Goal: Task Accomplishment & Management: Complete application form

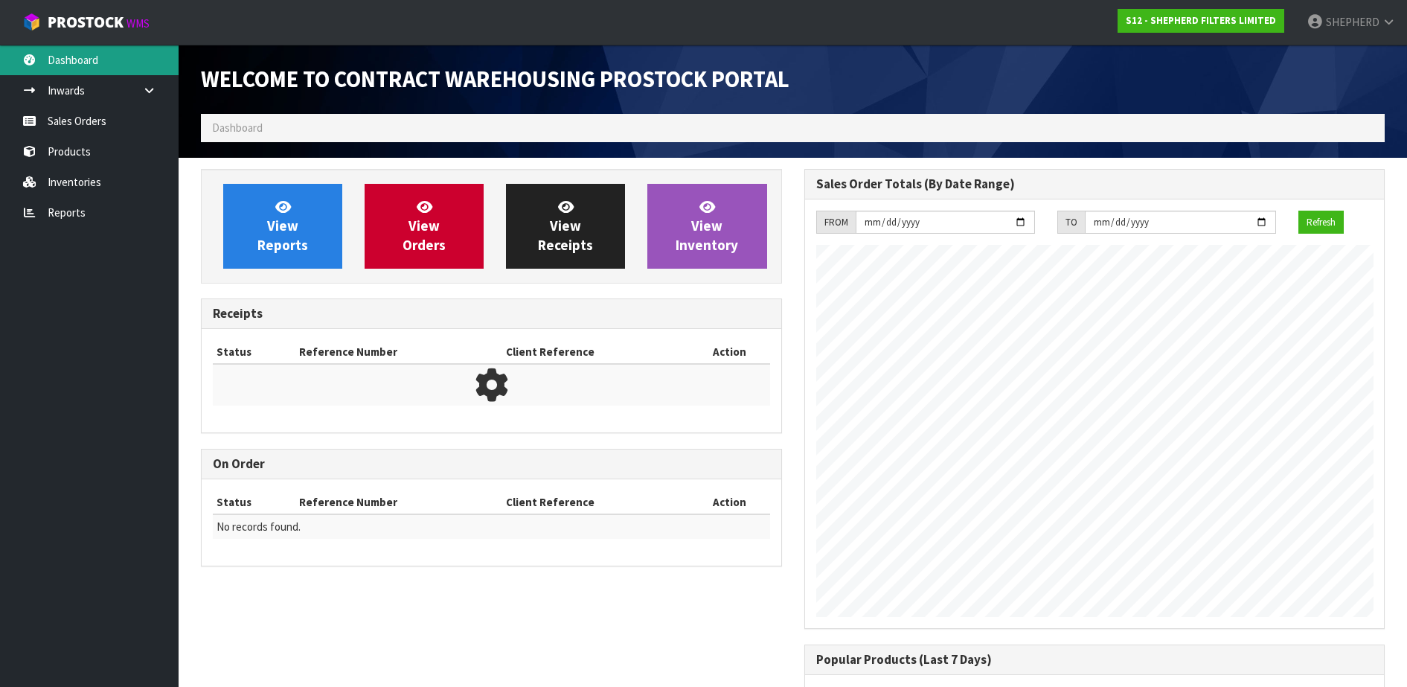
scroll to position [681, 603]
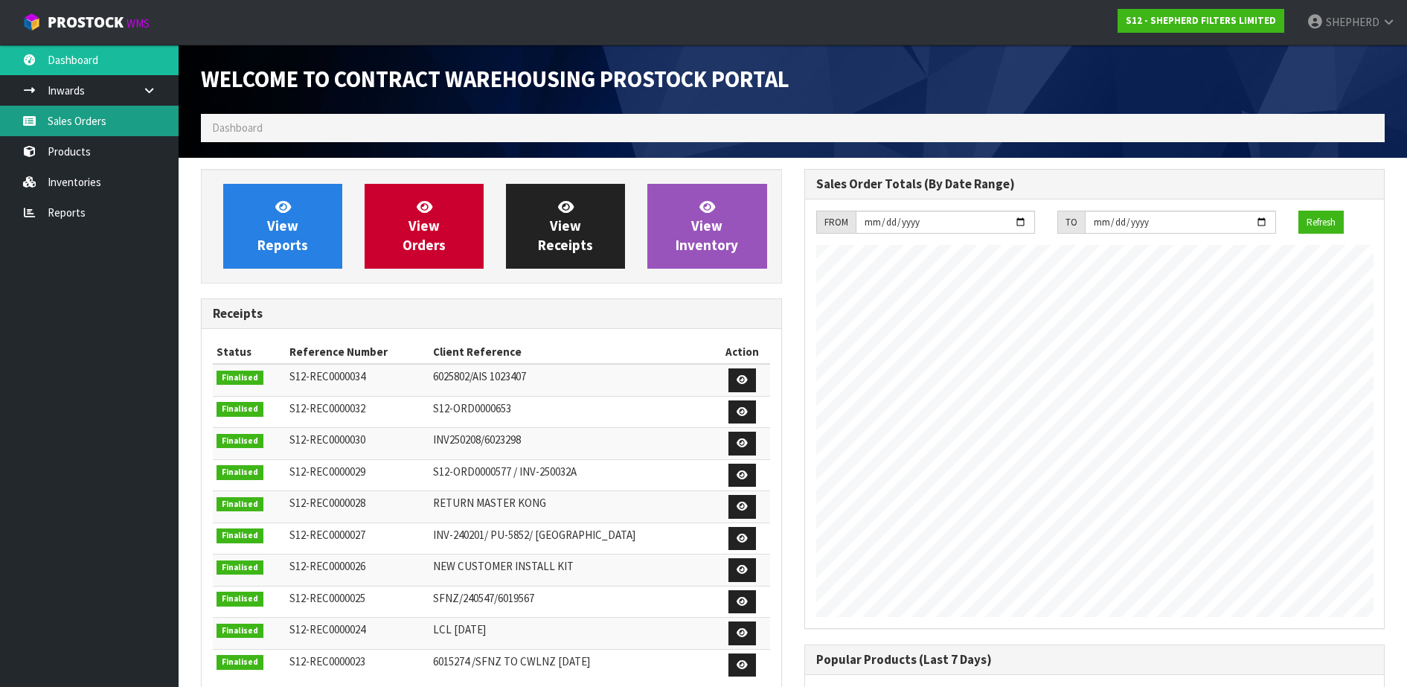
click at [77, 118] on link "Sales Orders" at bounding box center [89, 121] width 179 height 31
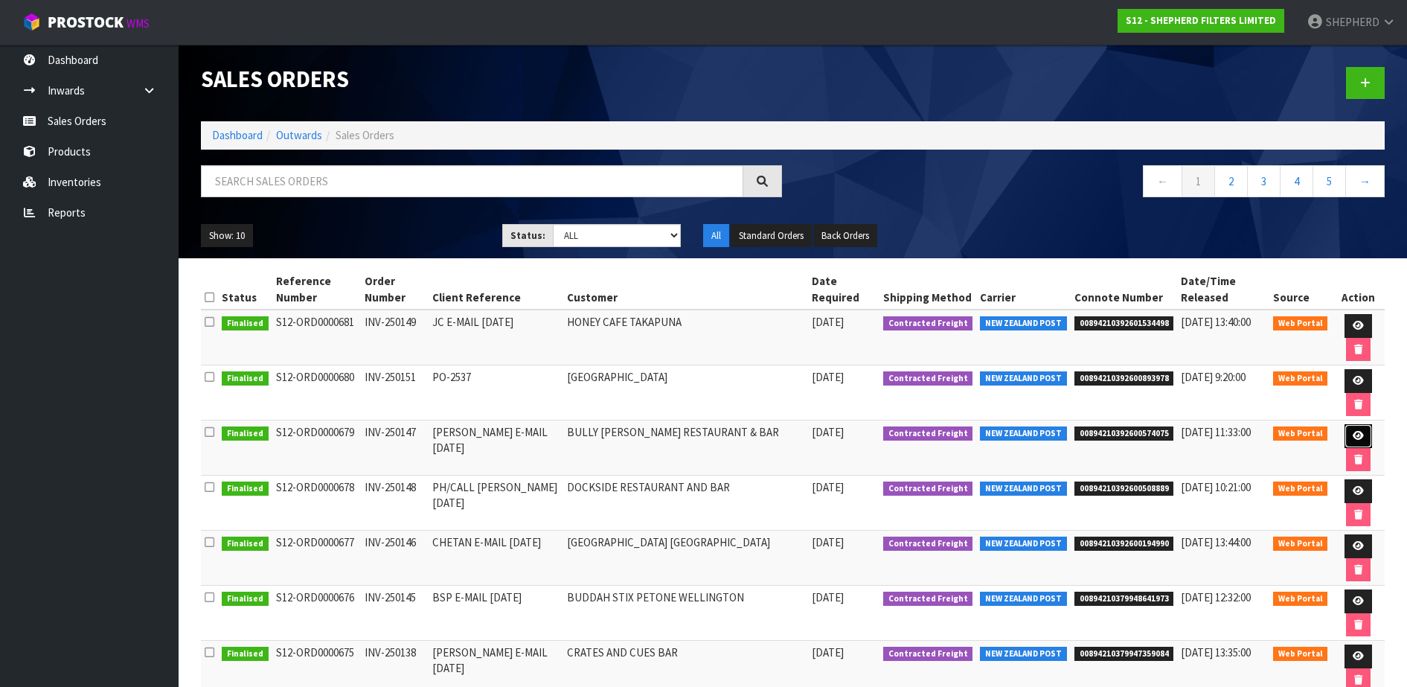
click at [1363, 438] on link at bounding box center [1359, 436] width 28 height 24
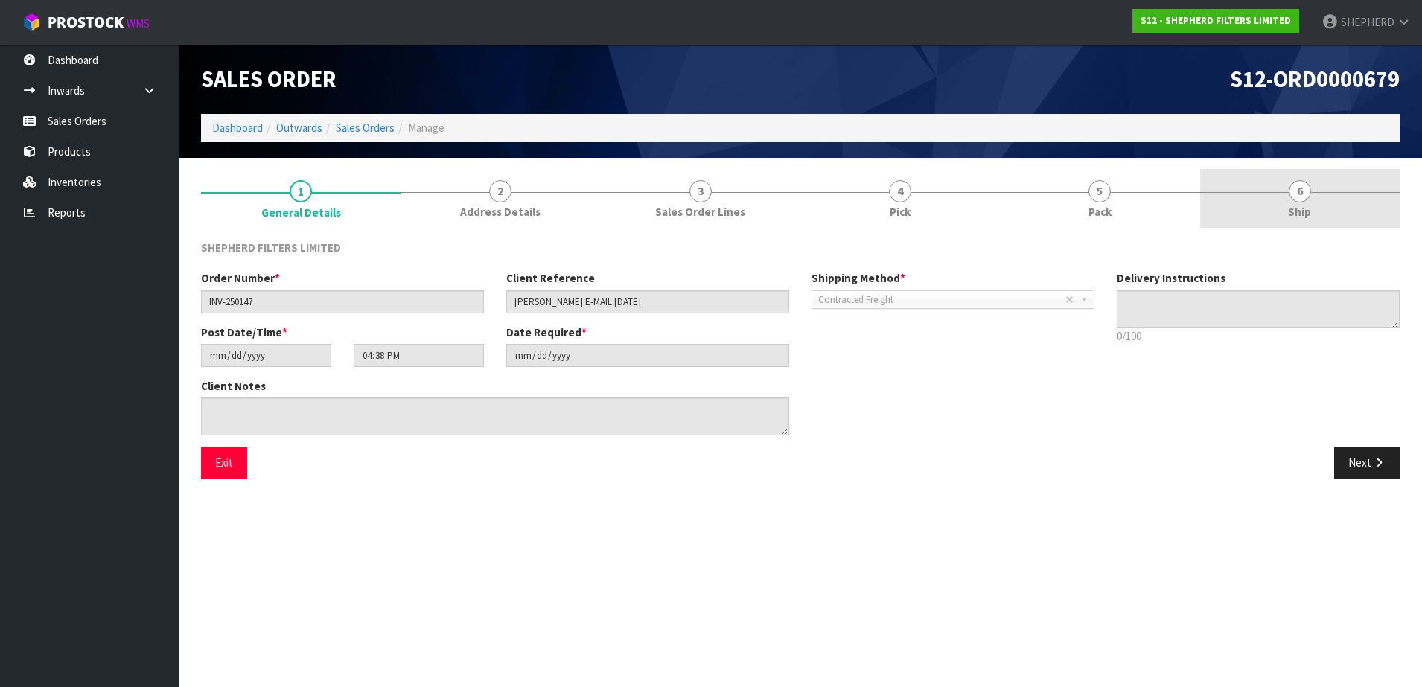
click at [1296, 189] on span "6" at bounding box center [1299, 191] width 22 height 22
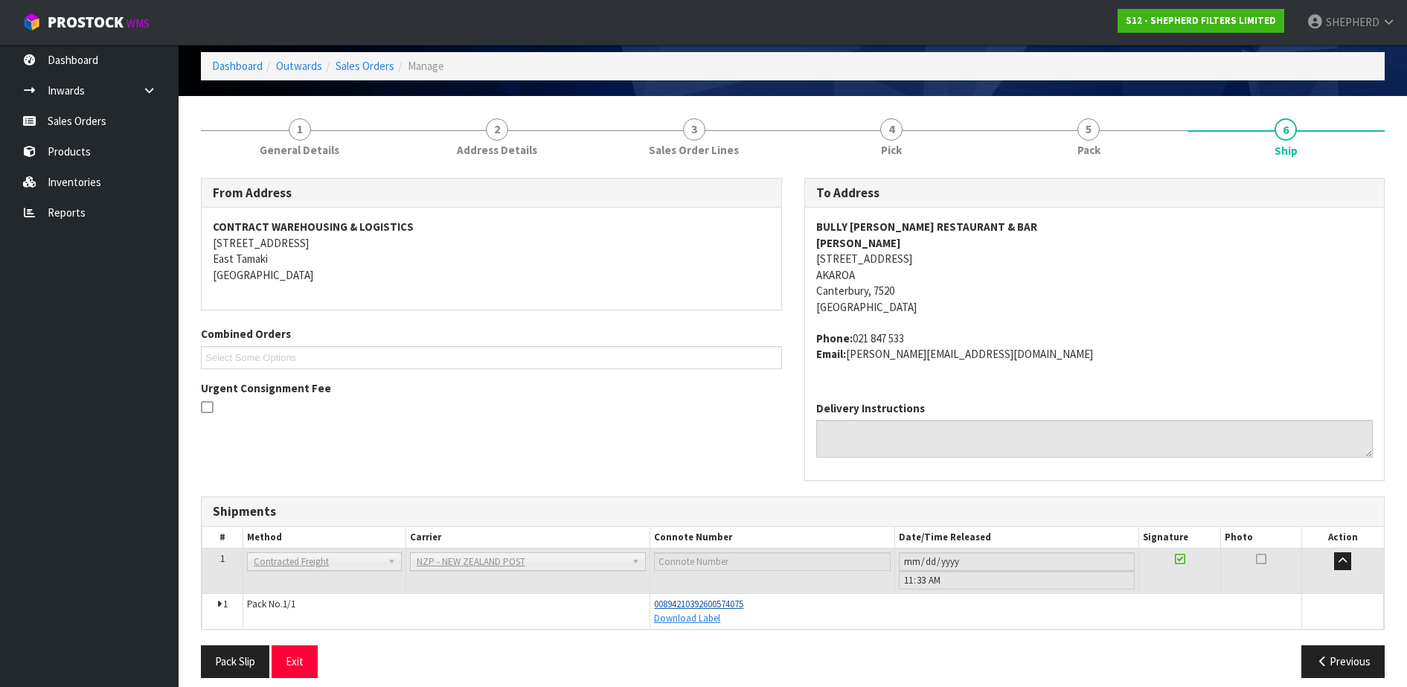
scroll to position [75, 0]
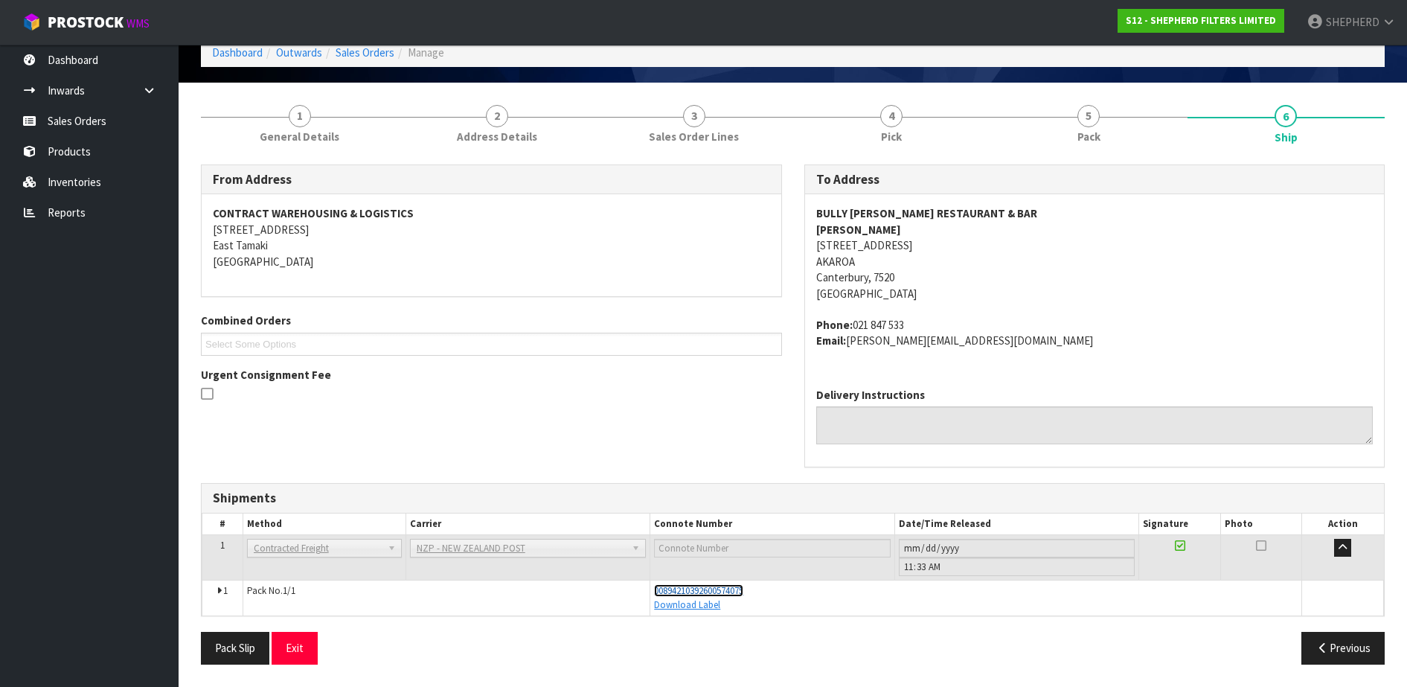
click at [732, 590] on span "00894210392600574075" at bounding box center [698, 590] width 89 height 13
click at [104, 117] on link "Sales Orders" at bounding box center [89, 121] width 179 height 31
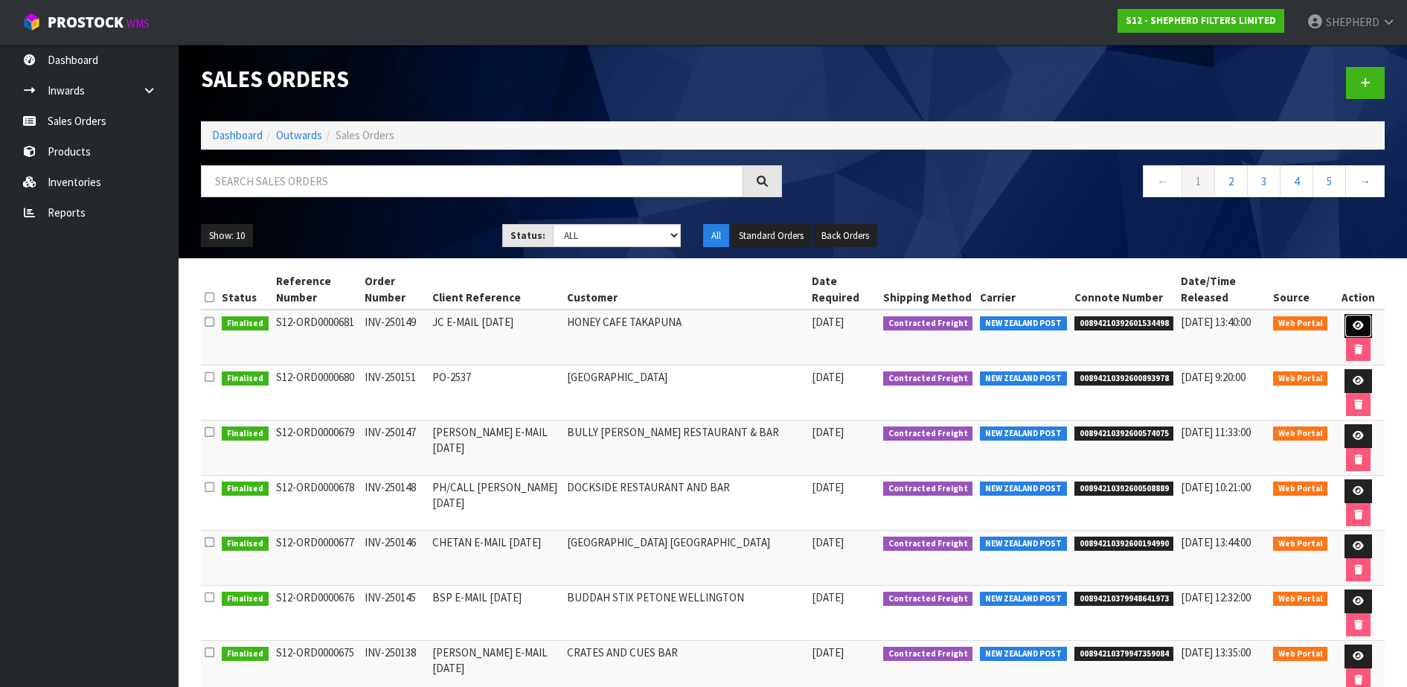
click at [1354, 321] on icon at bounding box center [1358, 326] width 11 height 10
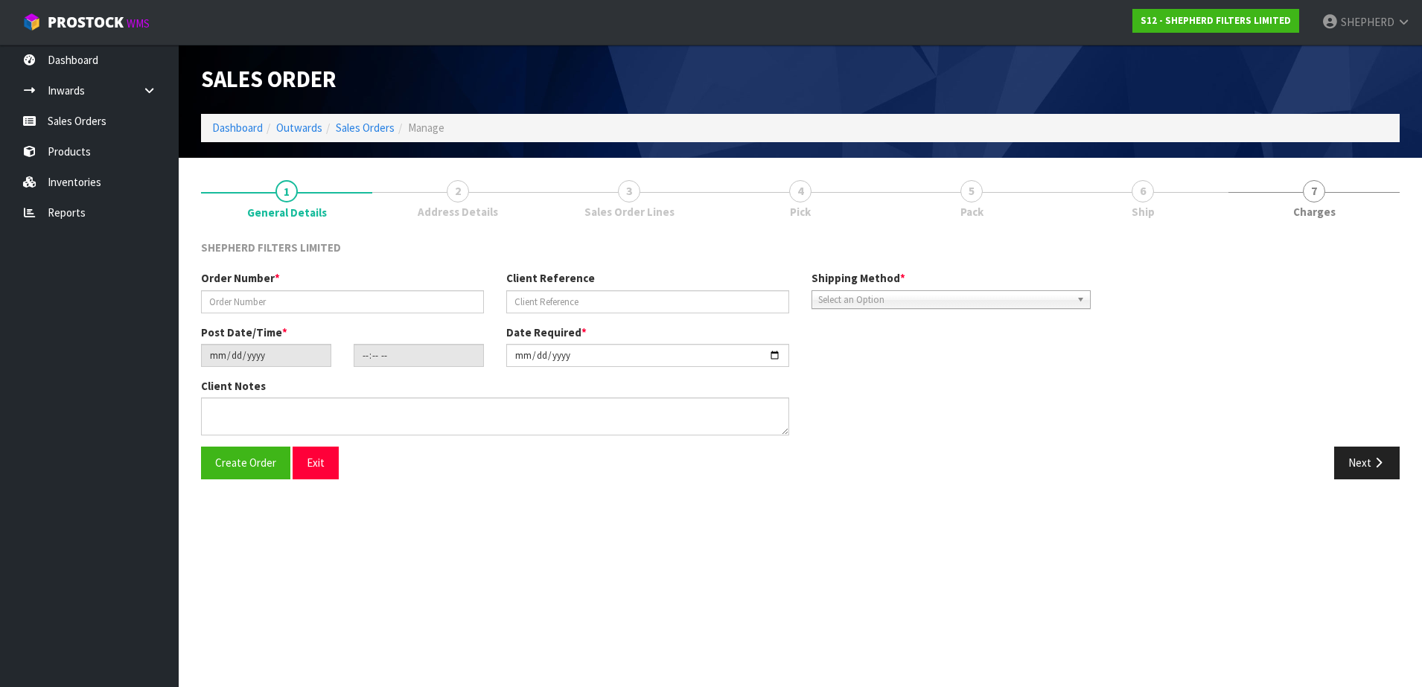
type input "INV-250149"
type input "JC E-MAIL [DATE]"
type input "[DATE]"
type input "15:52:00.000"
type input "[DATE]"
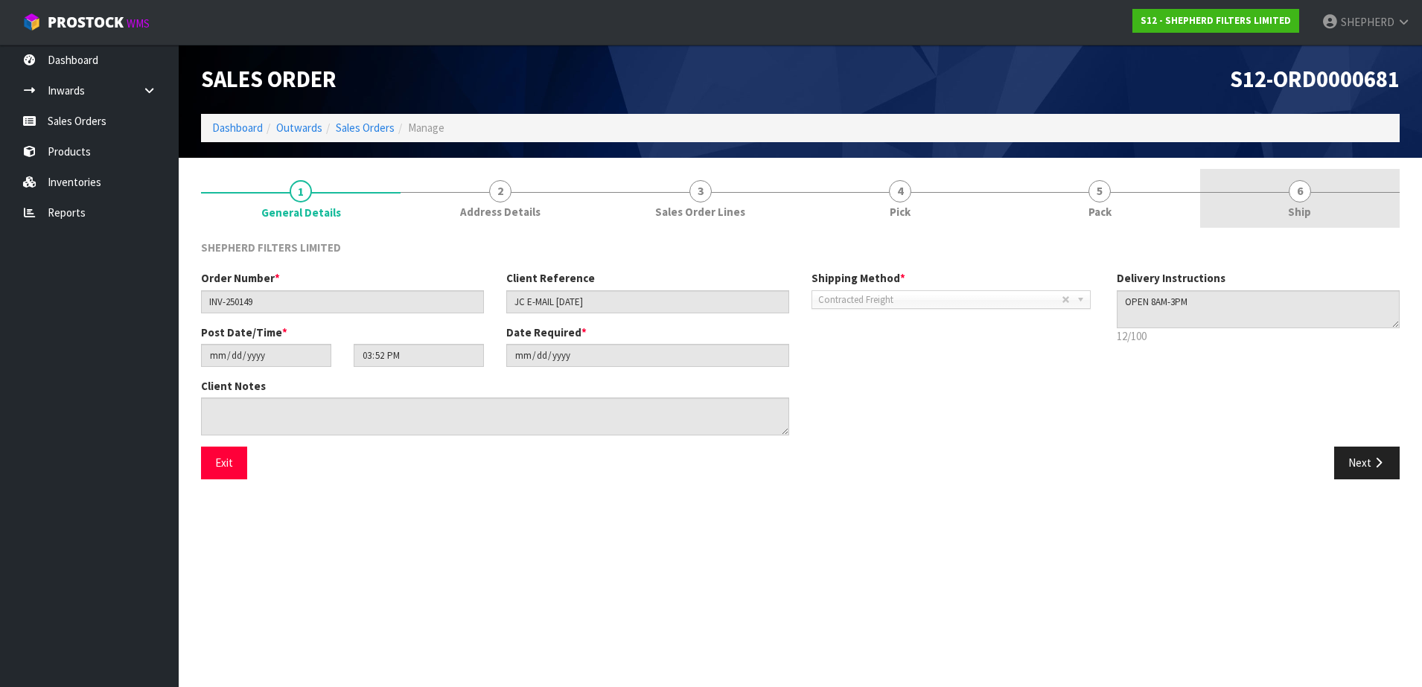
click at [1299, 185] on span "6" at bounding box center [1299, 191] width 22 height 22
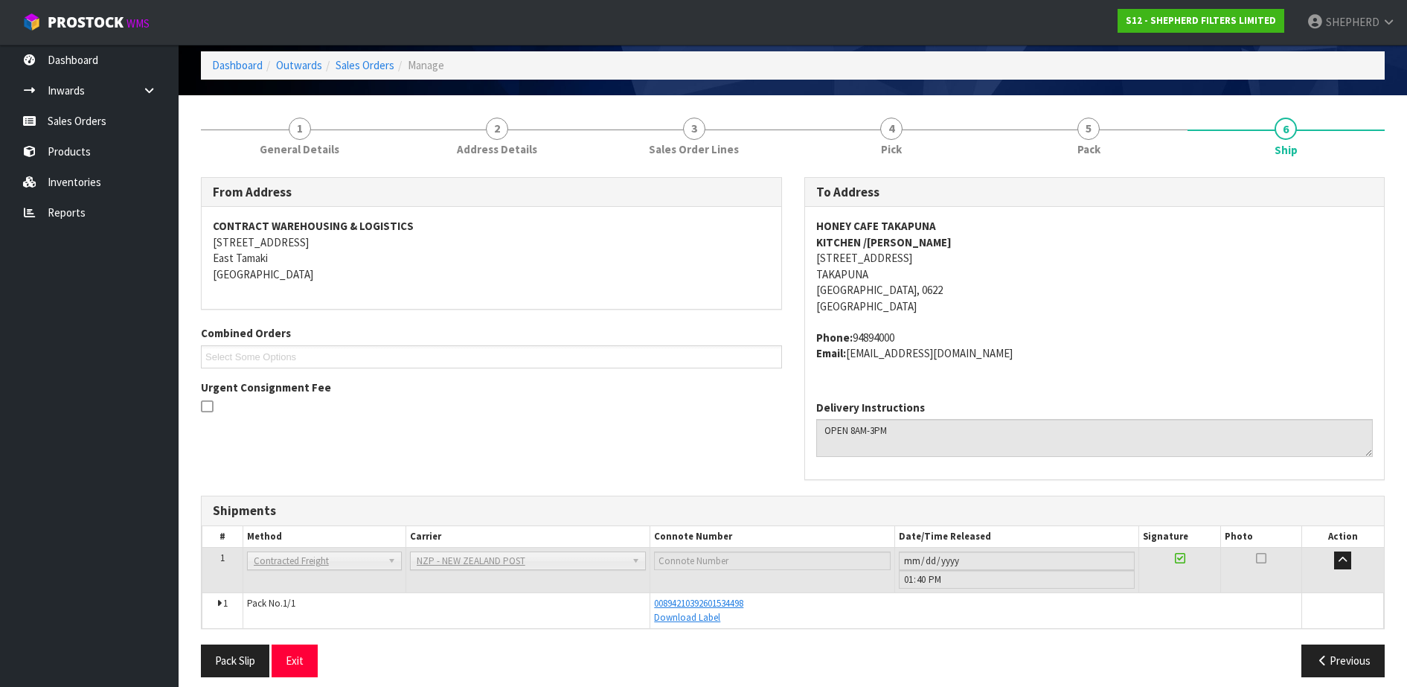
scroll to position [75, 0]
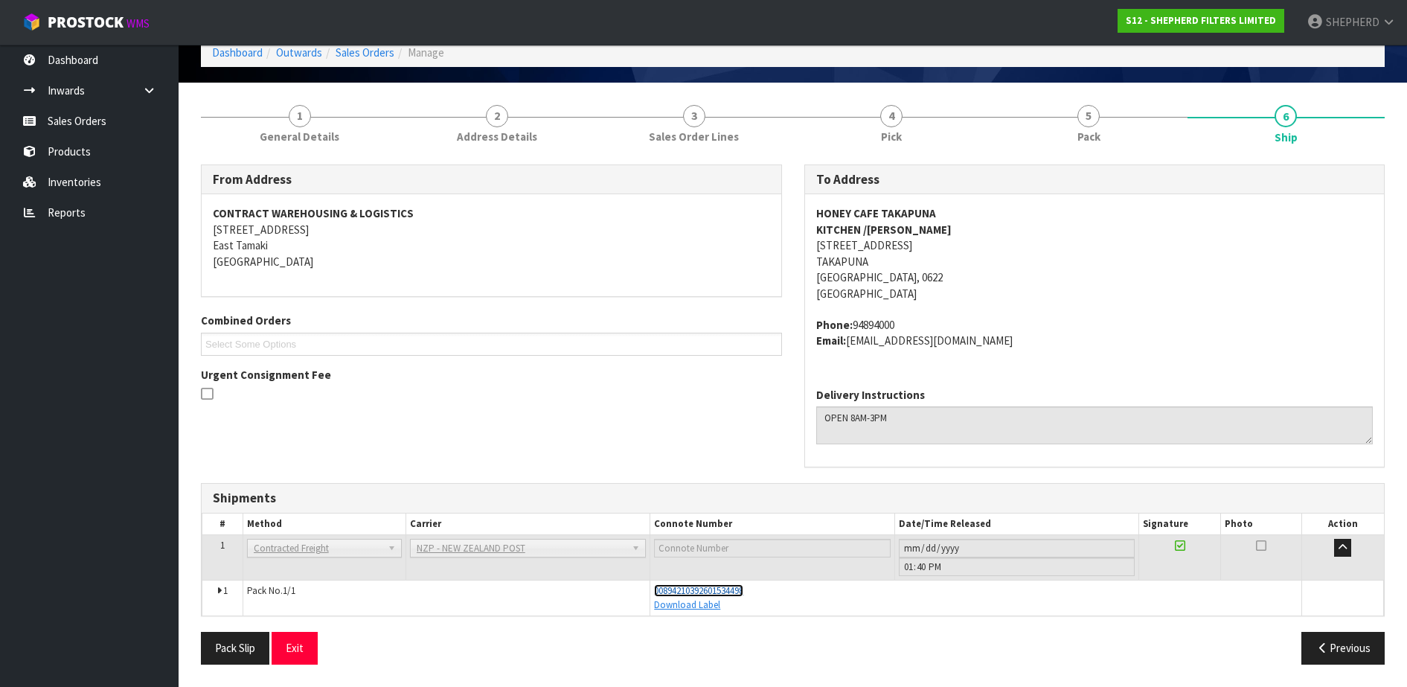
click at [730, 592] on span "00894210392601534498" at bounding box center [698, 590] width 89 height 13
click at [92, 121] on link "Sales Orders" at bounding box center [89, 121] width 179 height 31
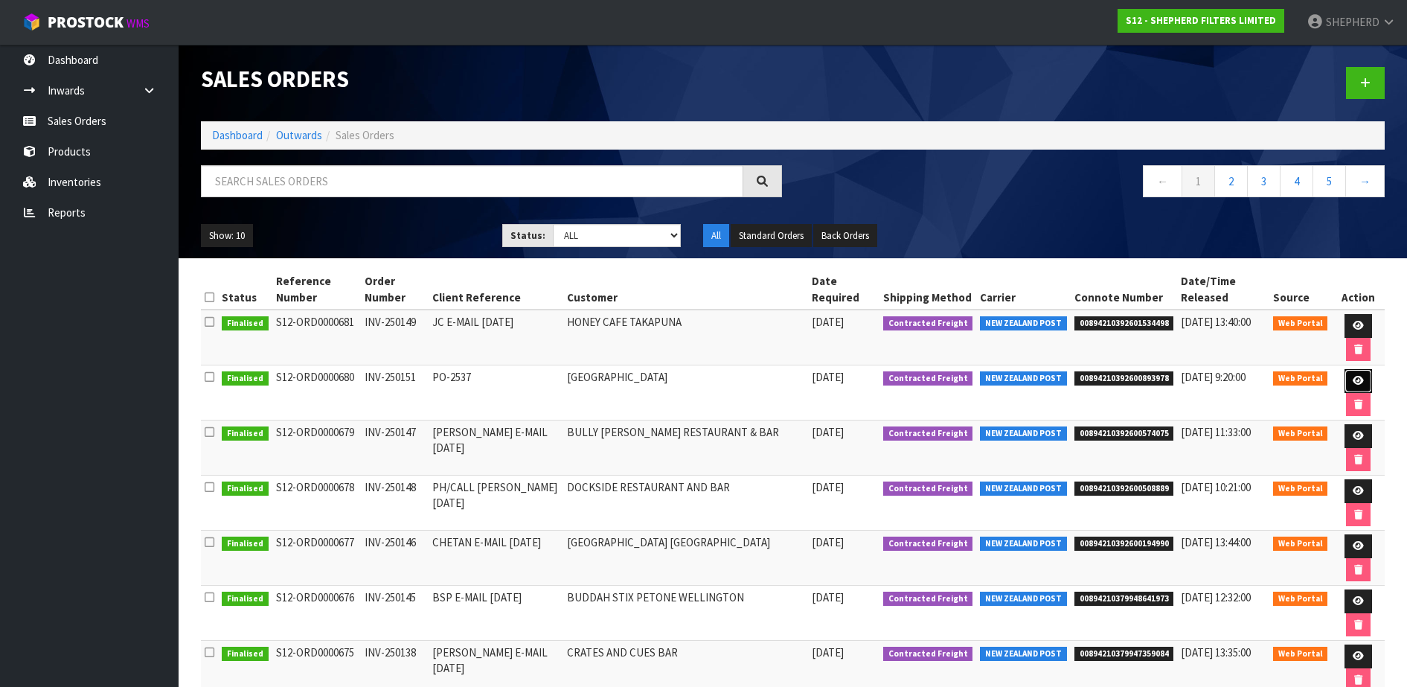
click at [1354, 379] on icon at bounding box center [1358, 381] width 11 height 10
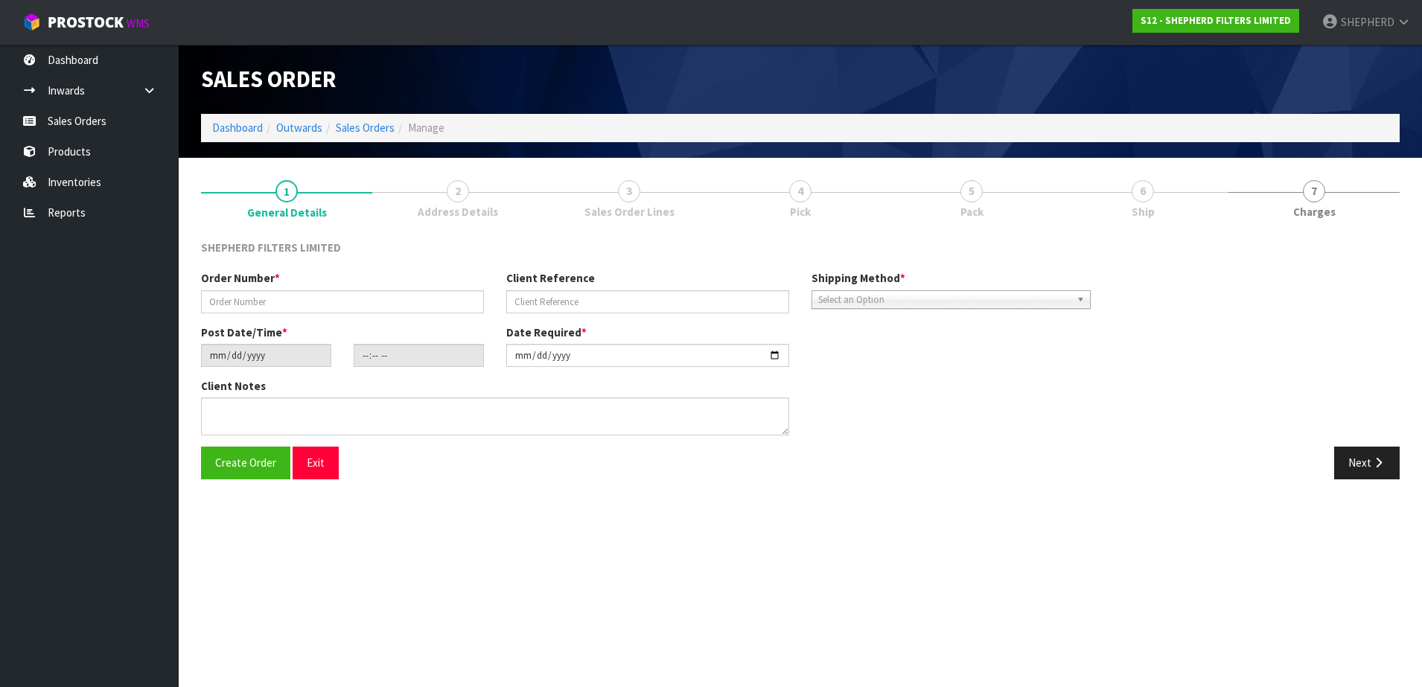
type input "INV-250151"
type input "PO-2537"
type input "[DATE]"
type input "18:51:00.000"
type input "[DATE]"
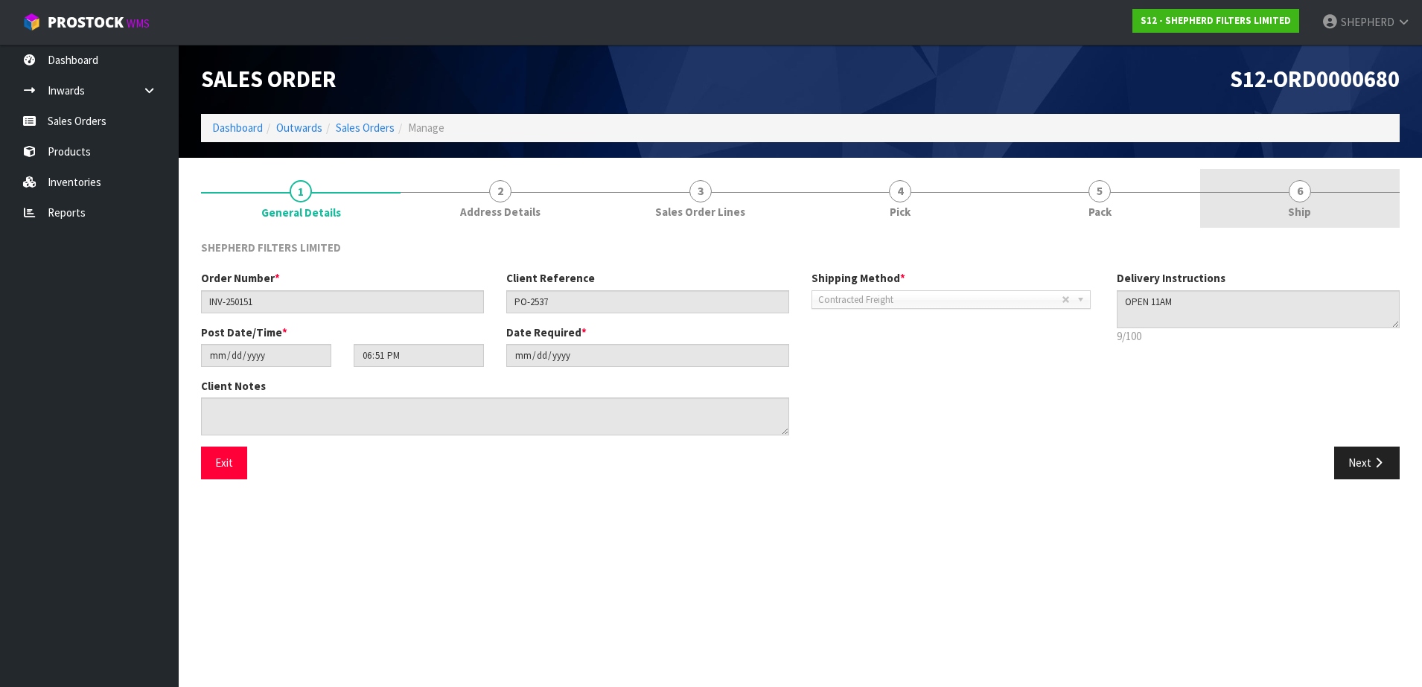
click at [1302, 193] on span "6" at bounding box center [1299, 191] width 22 height 22
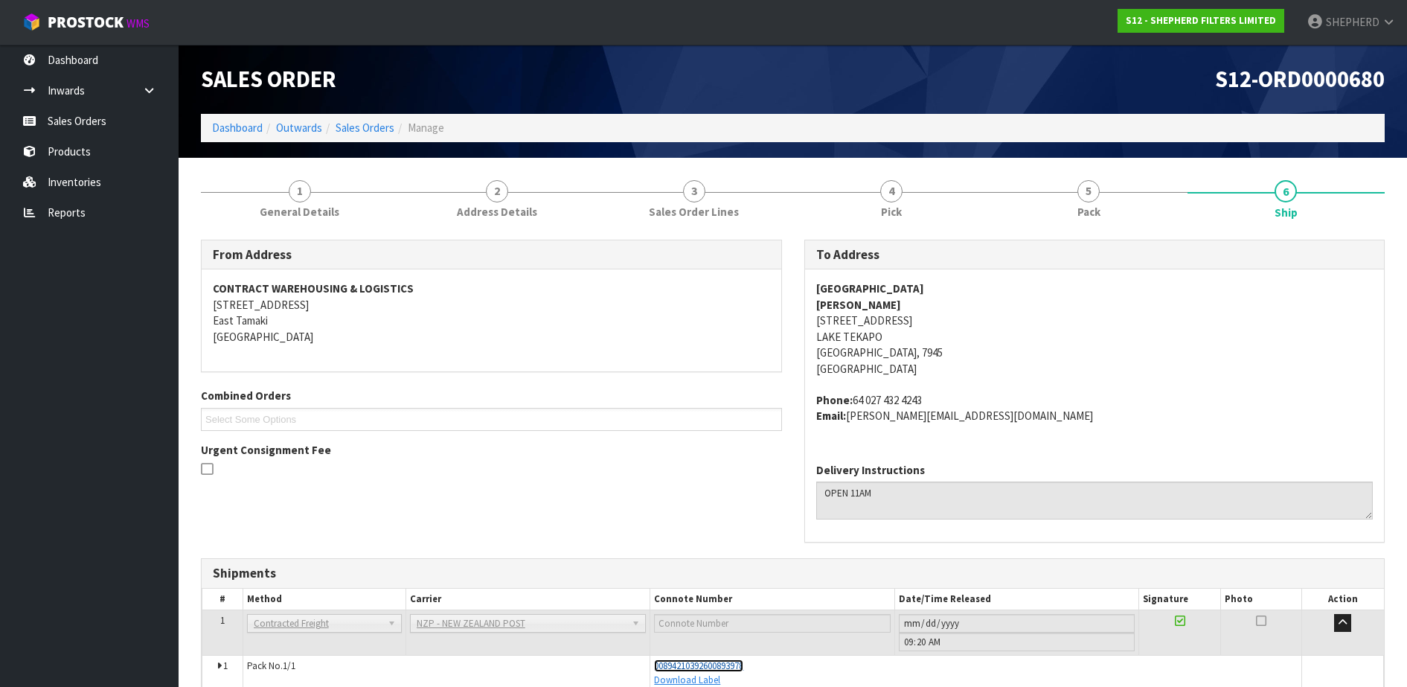
click at [736, 669] on span "00894210392600893978" at bounding box center [698, 665] width 89 height 13
click at [110, 125] on link "Sales Orders" at bounding box center [89, 121] width 179 height 31
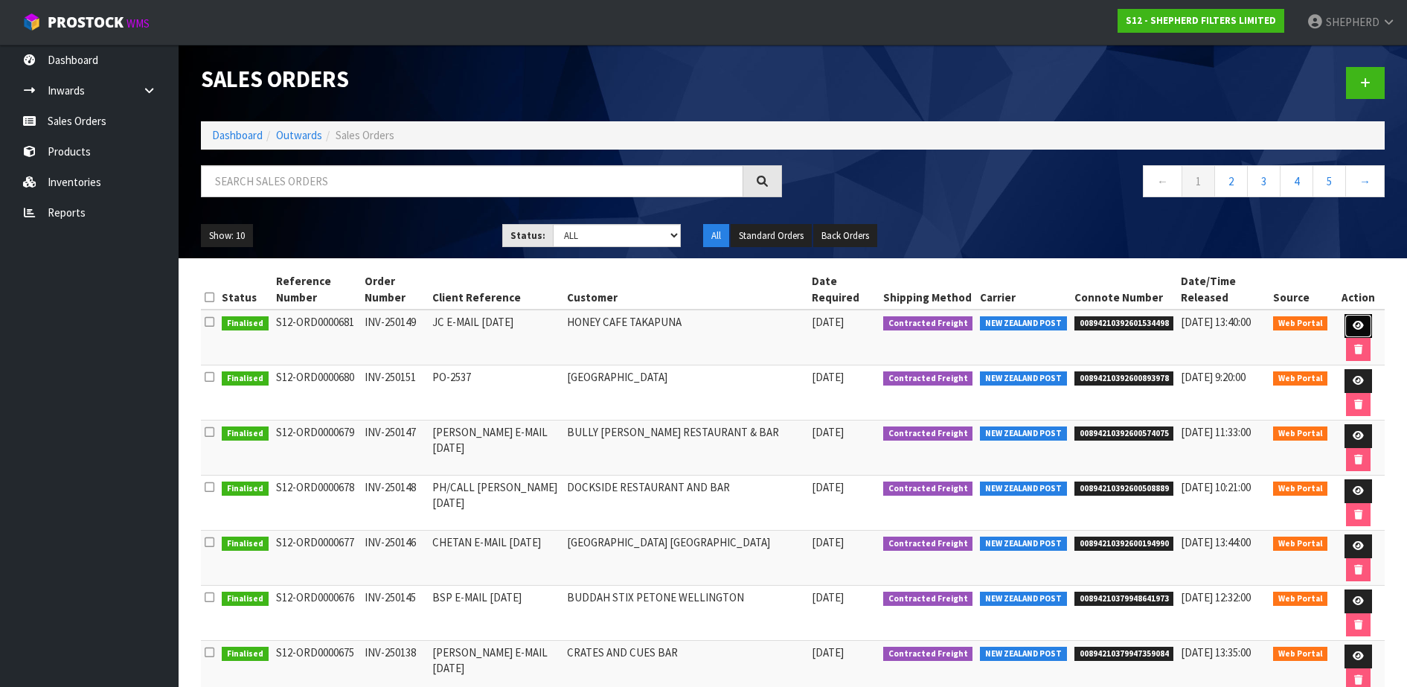
click at [1355, 326] on icon at bounding box center [1358, 326] width 11 height 10
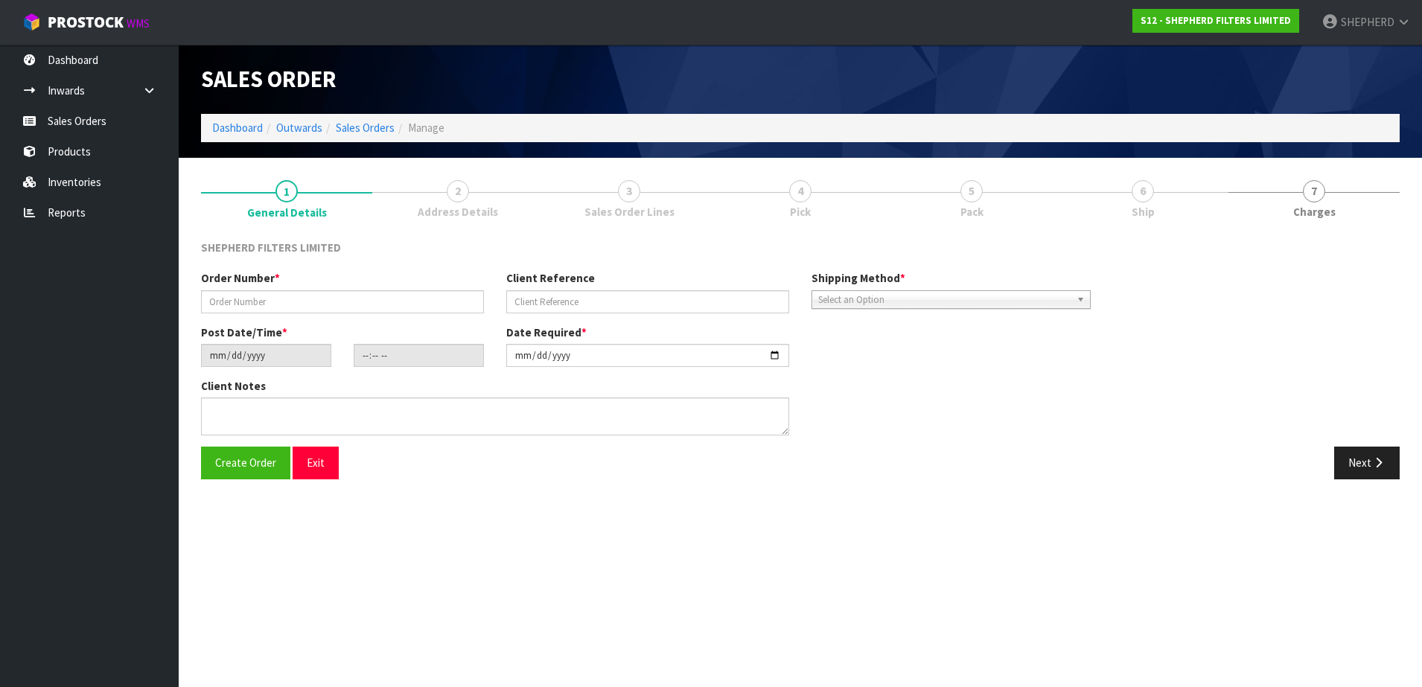
type input "INV-250149"
type input "JC E-MAIL [DATE]"
type input "[DATE]"
type input "15:52:00.000"
type input "[DATE]"
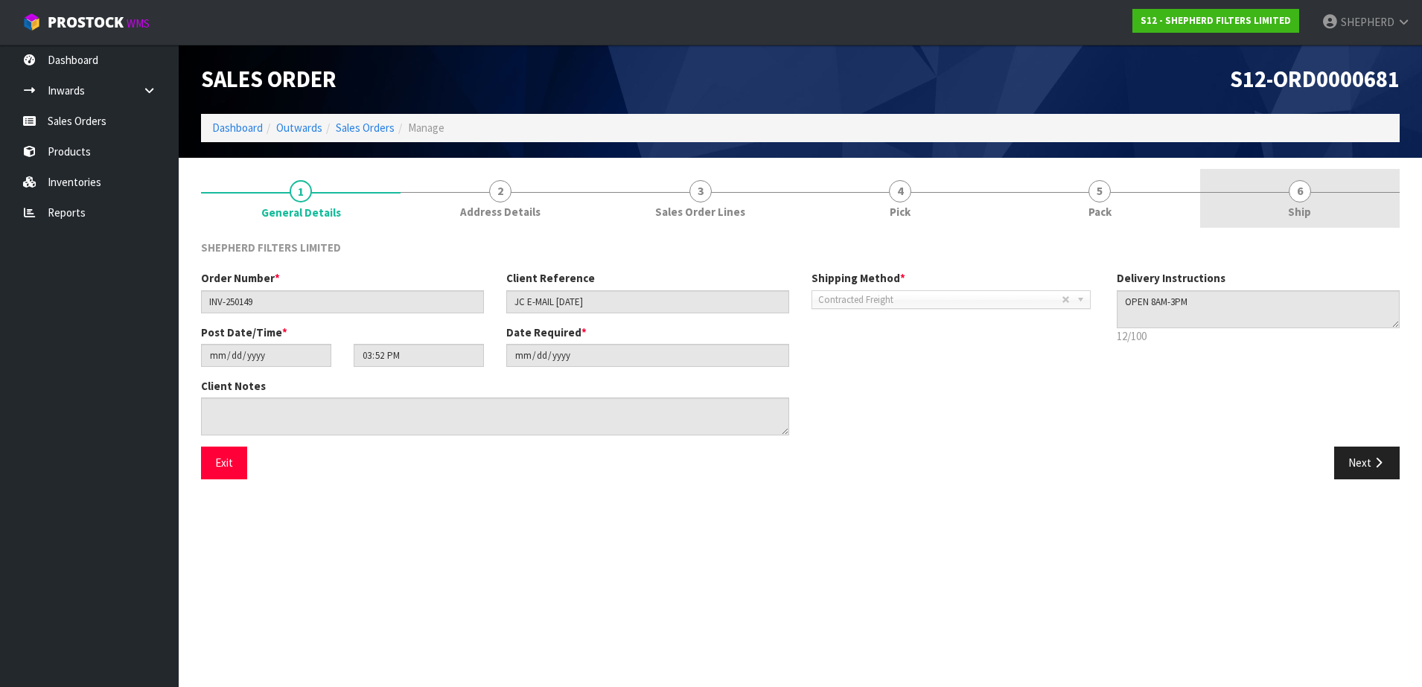
click at [1296, 191] on span "6" at bounding box center [1299, 191] width 22 height 22
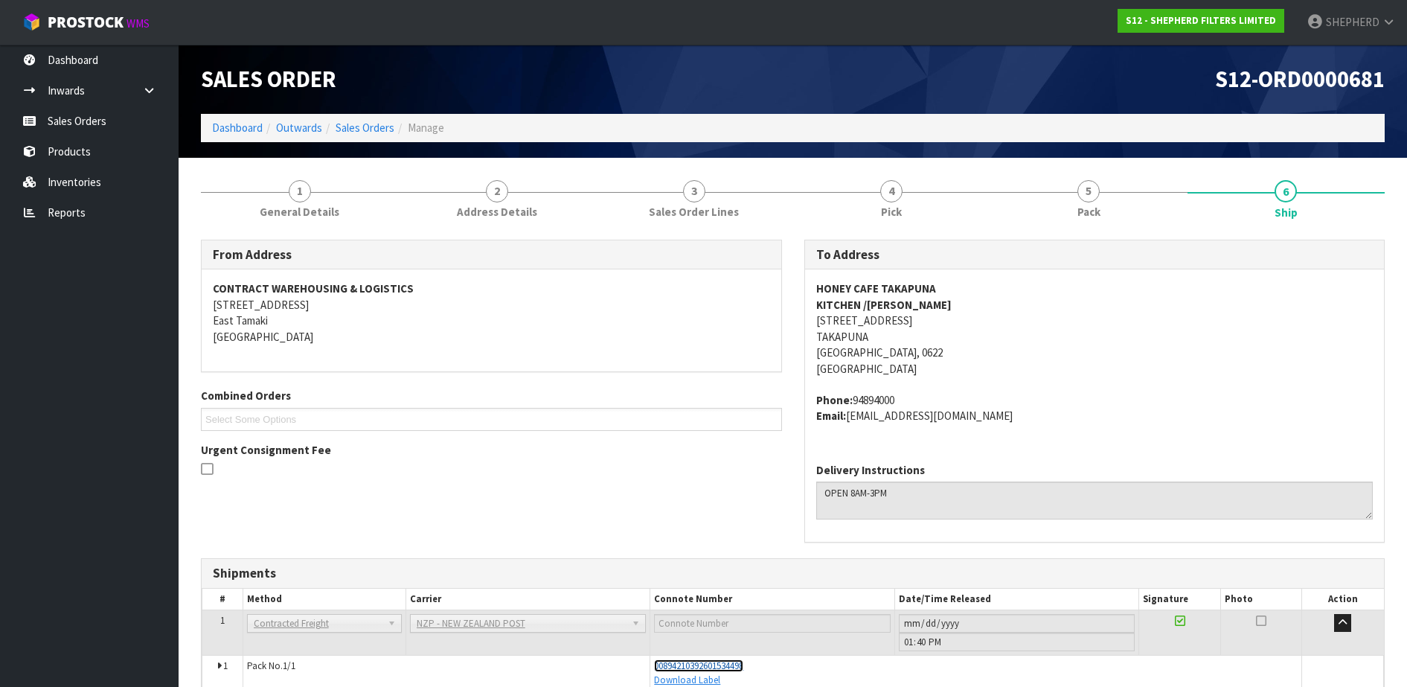
click at [726, 659] on span "00894210392601534498" at bounding box center [698, 665] width 89 height 13
click at [102, 123] on link "Sales Orders" at bounding box center [89, 121] width 179 height 31
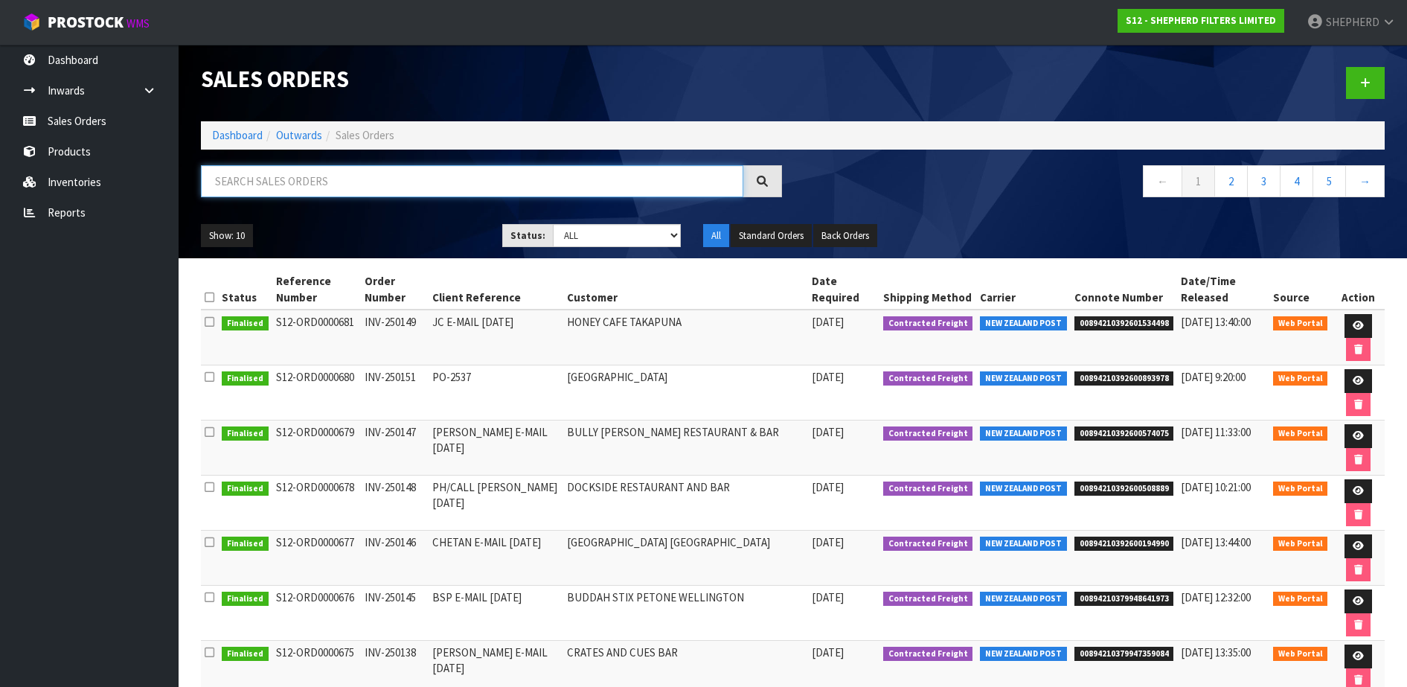
click at [393, 186] on input "text" at bounding box center [472, 181] width 543 height 32
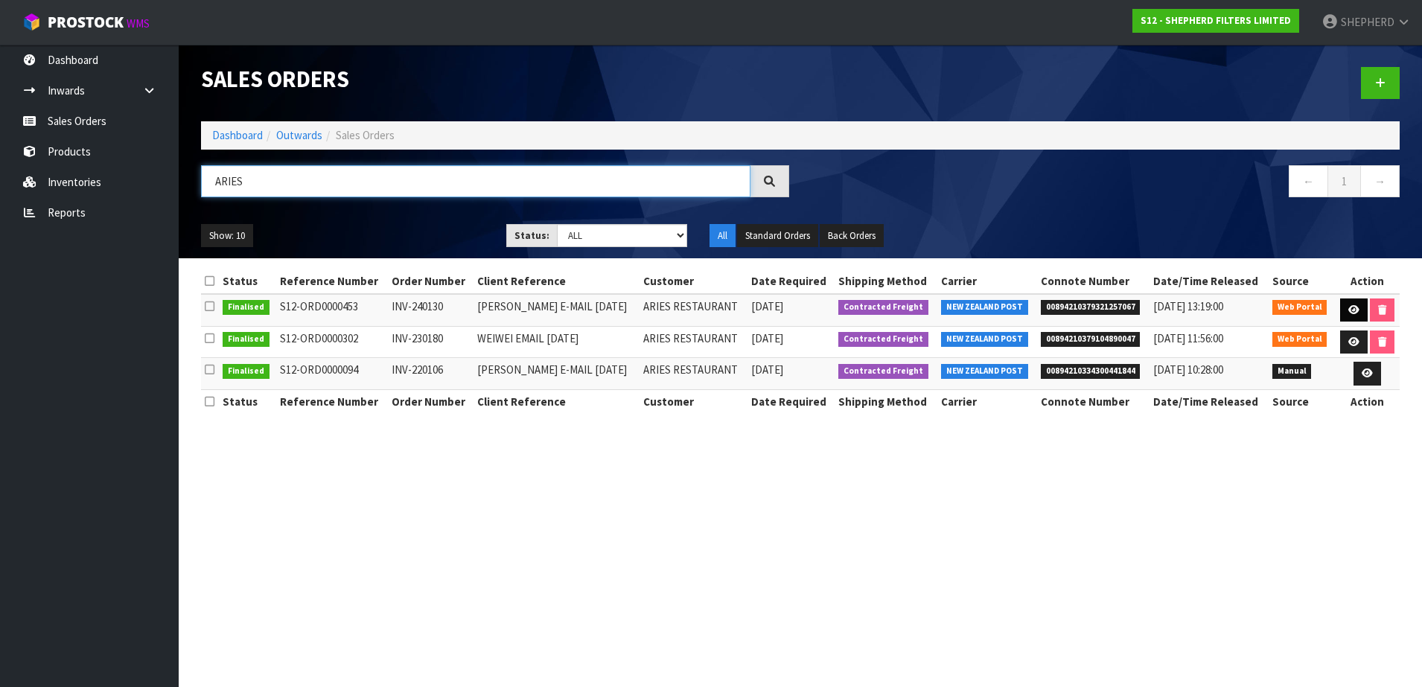
type input "ARIES"
click at [1350, 307] on icon at bounding box center [1353, 310] width 11 height 10
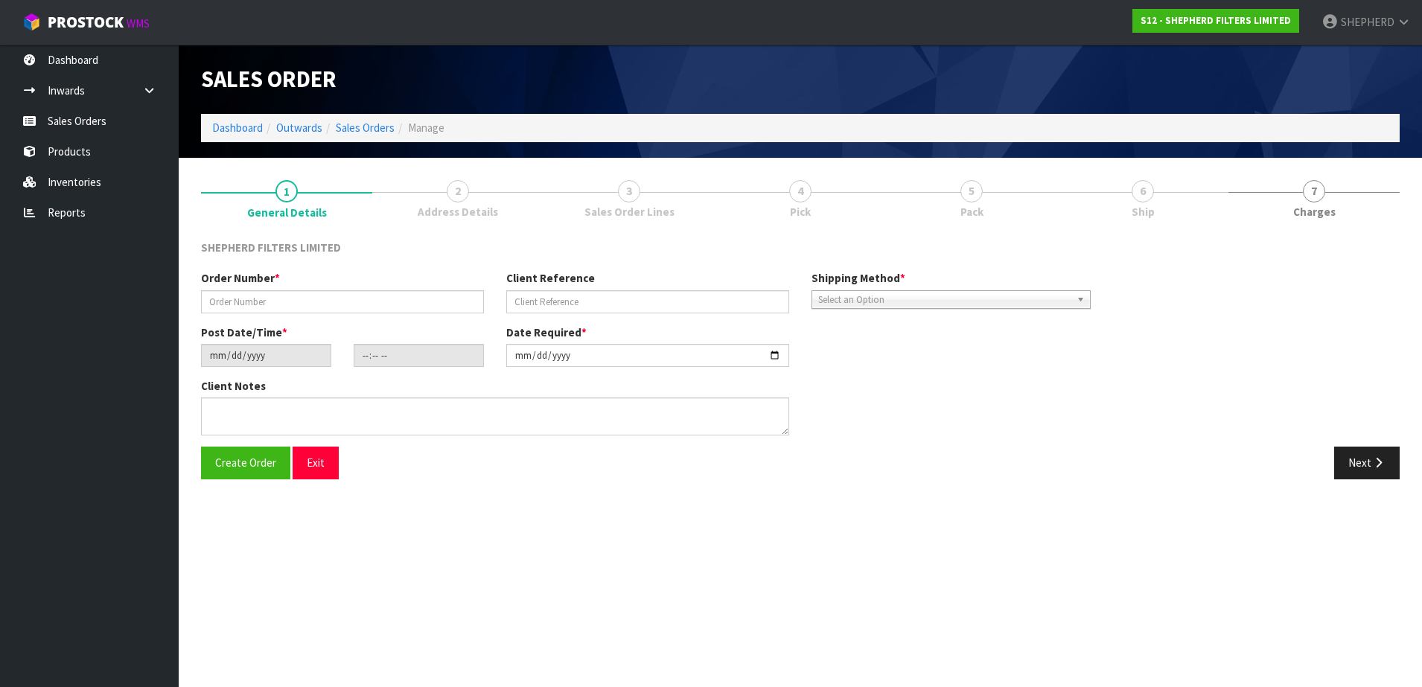
type input "INV-240130"
type input "[PERSON_NAME] E-MAIL [DATE]"
type input "[DATE]"
type input "17:10:00.000"
type input "[DATE]"
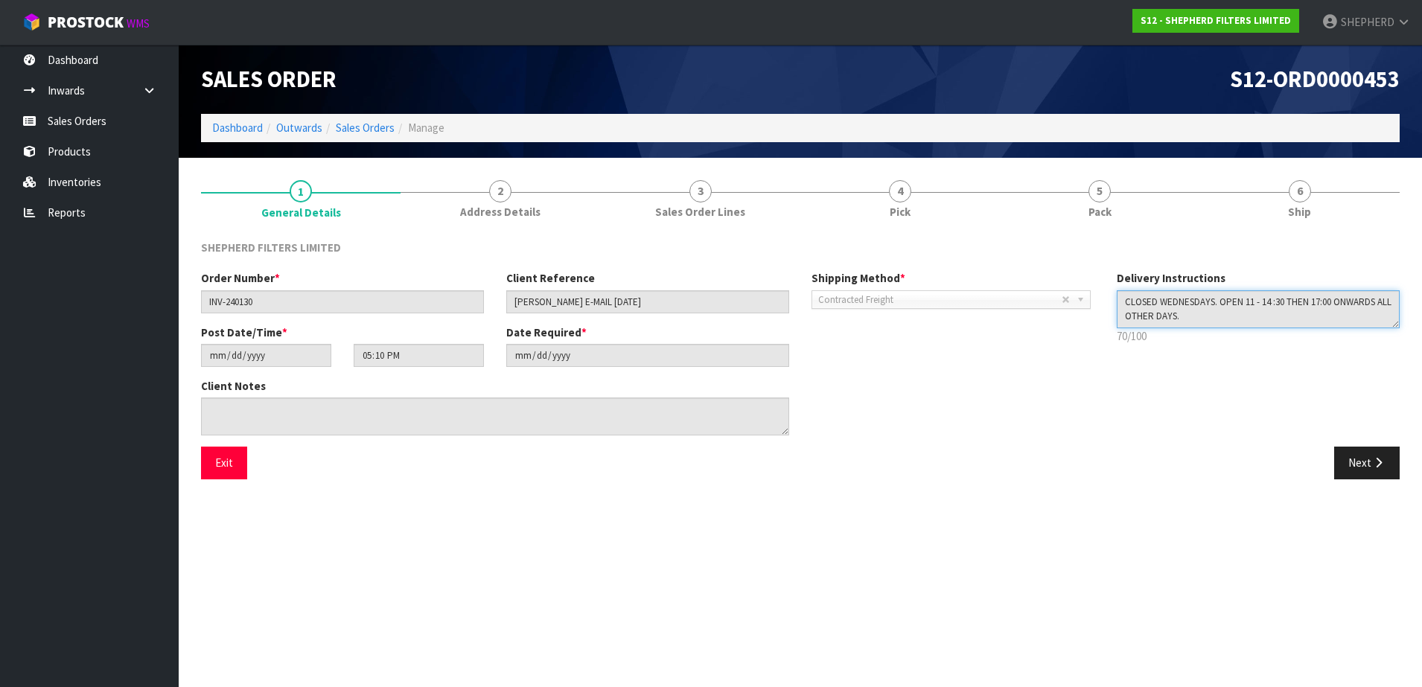
drag, startPoint x: 1223, startPoint y: 316, endPoint x: 1082, endPoint y: 300, distance: 141.6
click at [1082, 300] on div "Order Number * INV-240130 Client Reference [PERSON_NAME] E-MAIL [DATE] Shipping…" at bounding box center [800, 358] width 1221 height 176
click at [216, 466] on button "Exit" at bounding box center [224, 463] width 46 height 32
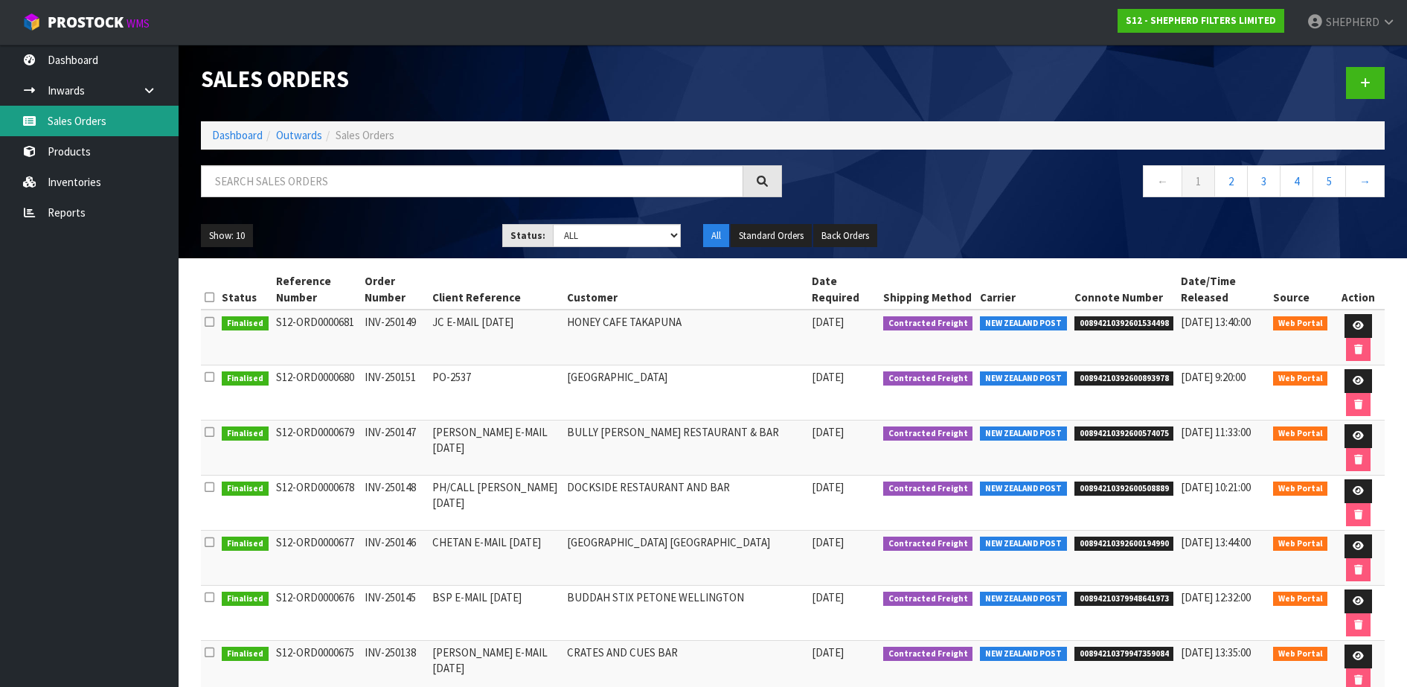
click at [82, 132] on link "Sales Orders" at bounding box center [89, 121] width 179 height 31
click at [1365, 82] on icon at bounding box center [1366, 82] width 10 height 11
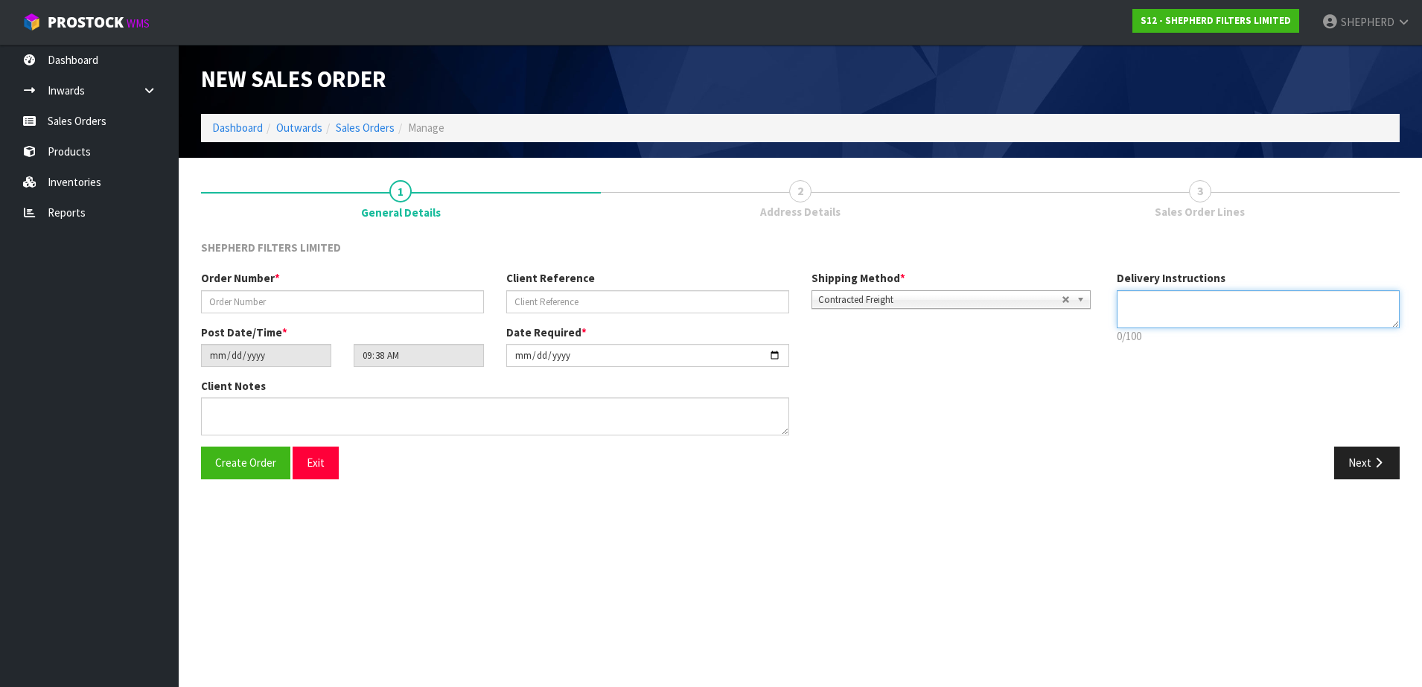
click at [1141, 307] on textarea at bounding box center [1257, 309] width 283 height 38
paste textarea "CLOSED WEDNESDAYS. OPEN 11 - 14 :30 THEN 17:00 ONWARDS ALL OTHER DAYS."
type textarea "CLOSED WEDNESDAYS. OPEN 11 - 14 :30 THEN 17:00 ONWARDS ALL OTHER DAYS."
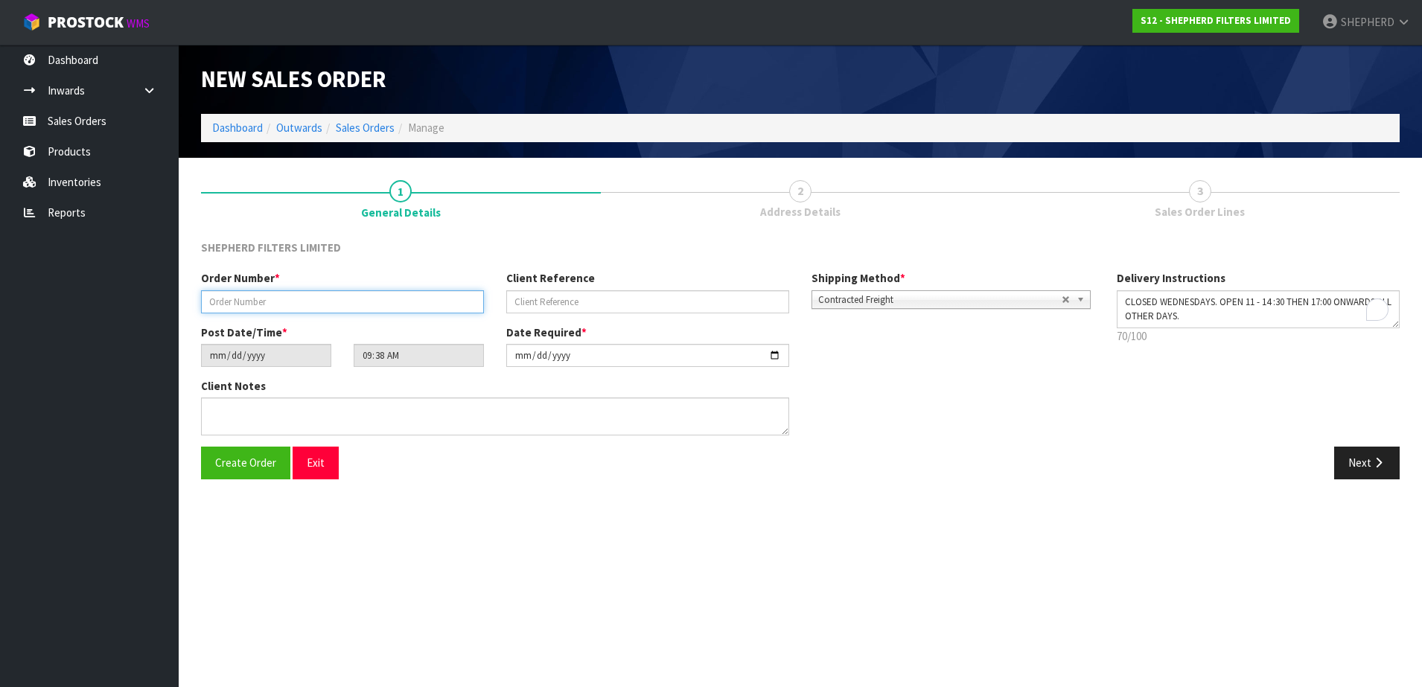
click at [409, 298] on input "text" at bounding box center [342, 301] width 283 height 23
click at [311, 300] on input "text" at bounding box center [342, 301] width 283 height 23
paste input "INV-250150"
type input "INV-250150"
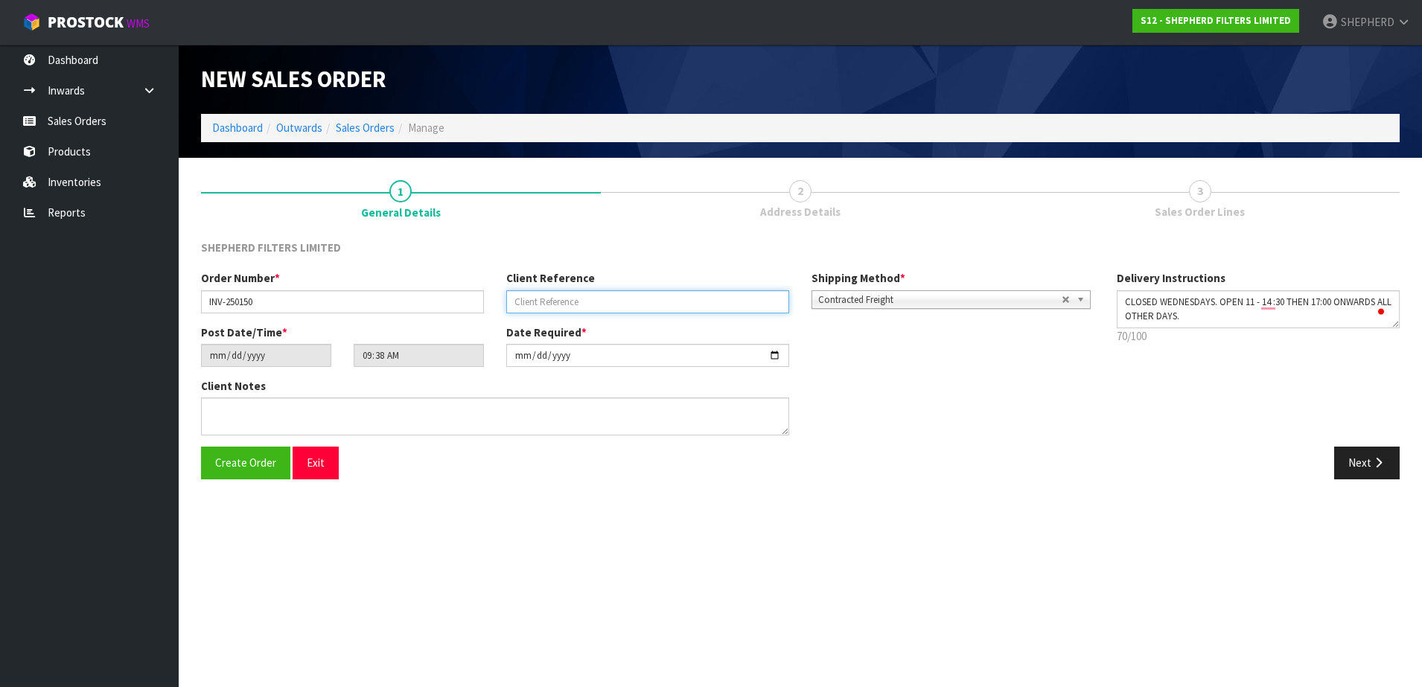
click at [566, 300] on input "text" at bounding box center [647, 301] width 283 height 23
paste input "[PERSON_NAME] EMAIL [DATE]"
type input "[PERSON_NAME] EMAIL [DATE]"
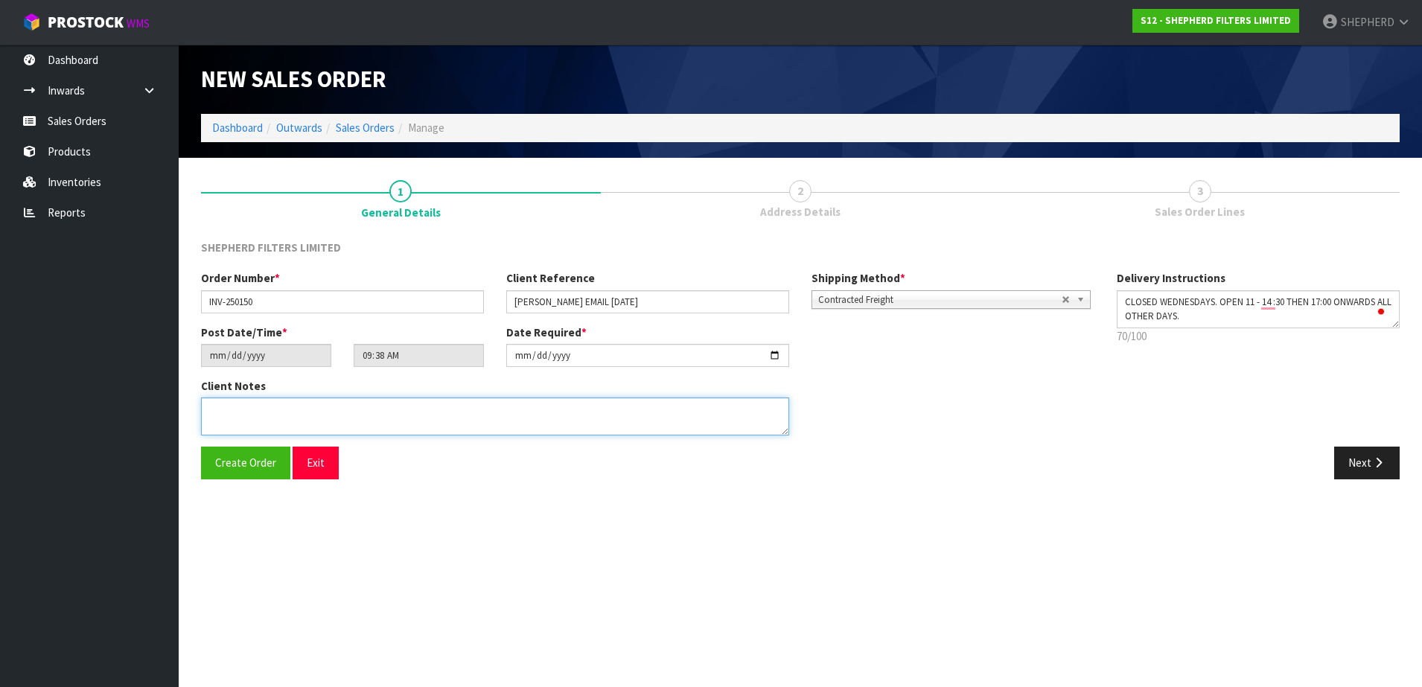
click at [482, 424] on textarea at bounding box center [495, 416] width 588 height 38
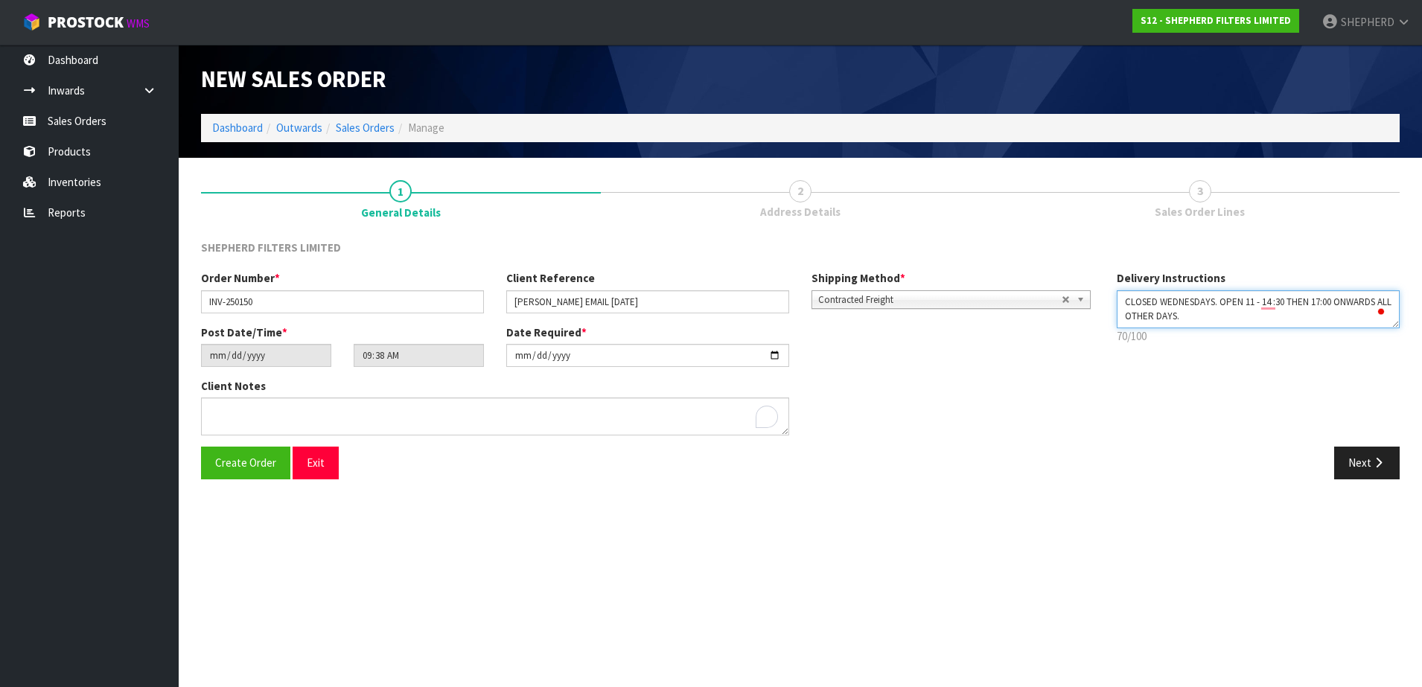
click at [1220, 298] on textarea "To enrich screen reader interactions, please activate Accessibility in Grammarl…" at bounding box center [1257, 309] width 283 height 38
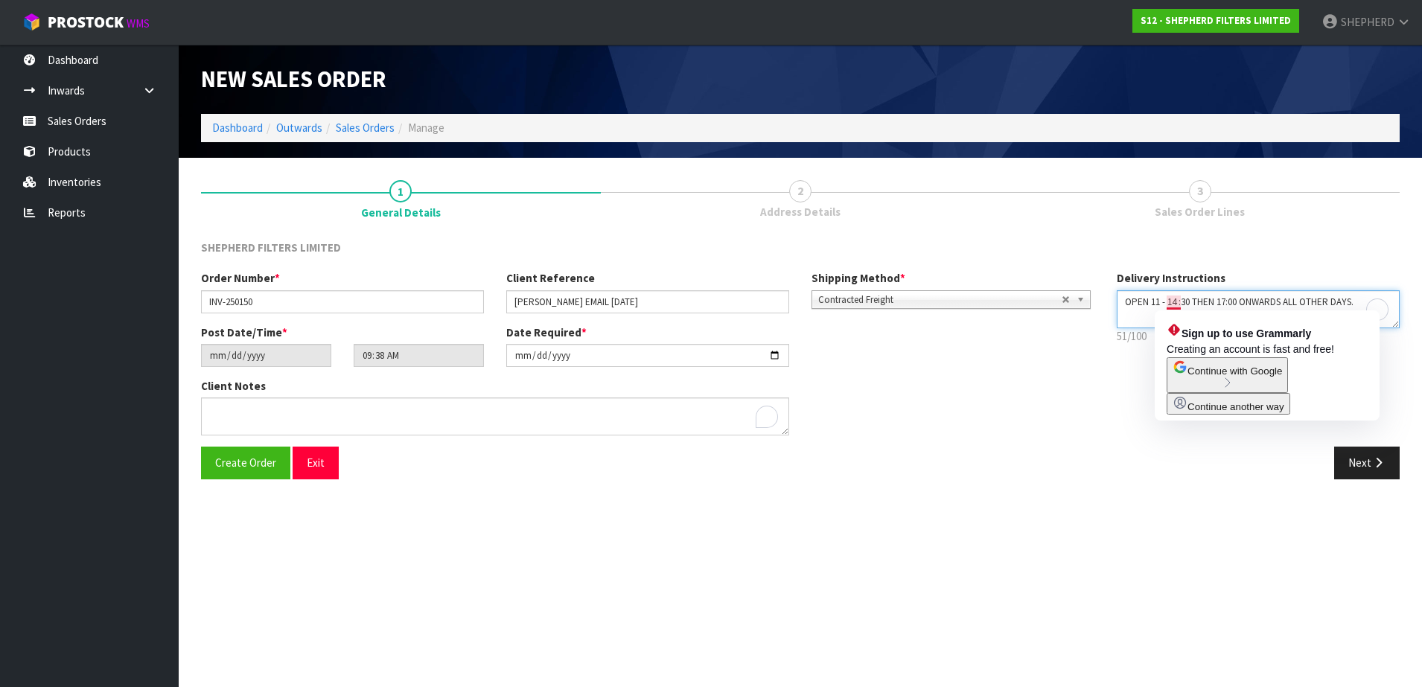
click at [1168, 298] on textarea "To enrich screen reader interactions, please activate Accessibility in Grammarl…" at bounding box center [1257, 309] width 283 height 38
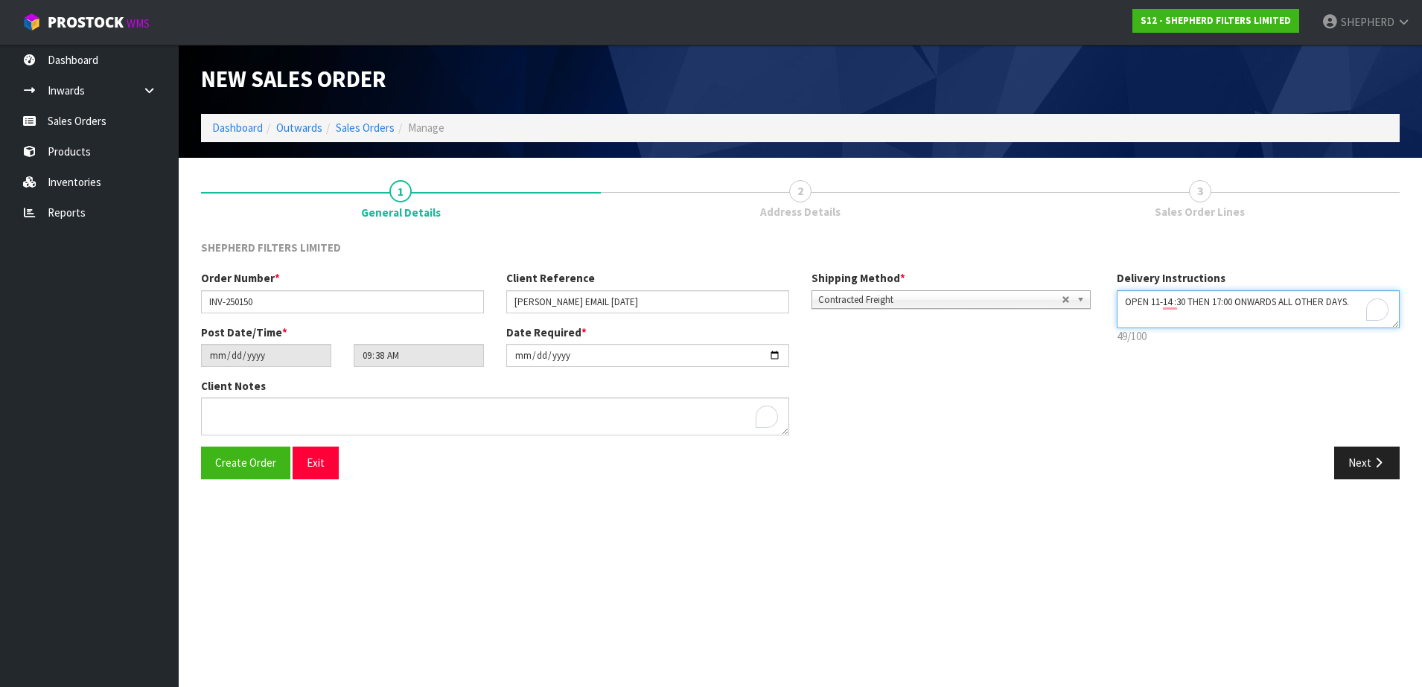
click at [1352, 298] on textarea "To enrich screen reader interactions, please activate Accessibility in Grammarl…" at bounding box center [1257, 309] width 283 height 38
type textarea "OPEN 11-14 :30 THEN 17:00 ONWARDS"
click at [217, 468] on span "Create Order" at bounding box center [245, 462] width 61 height 14
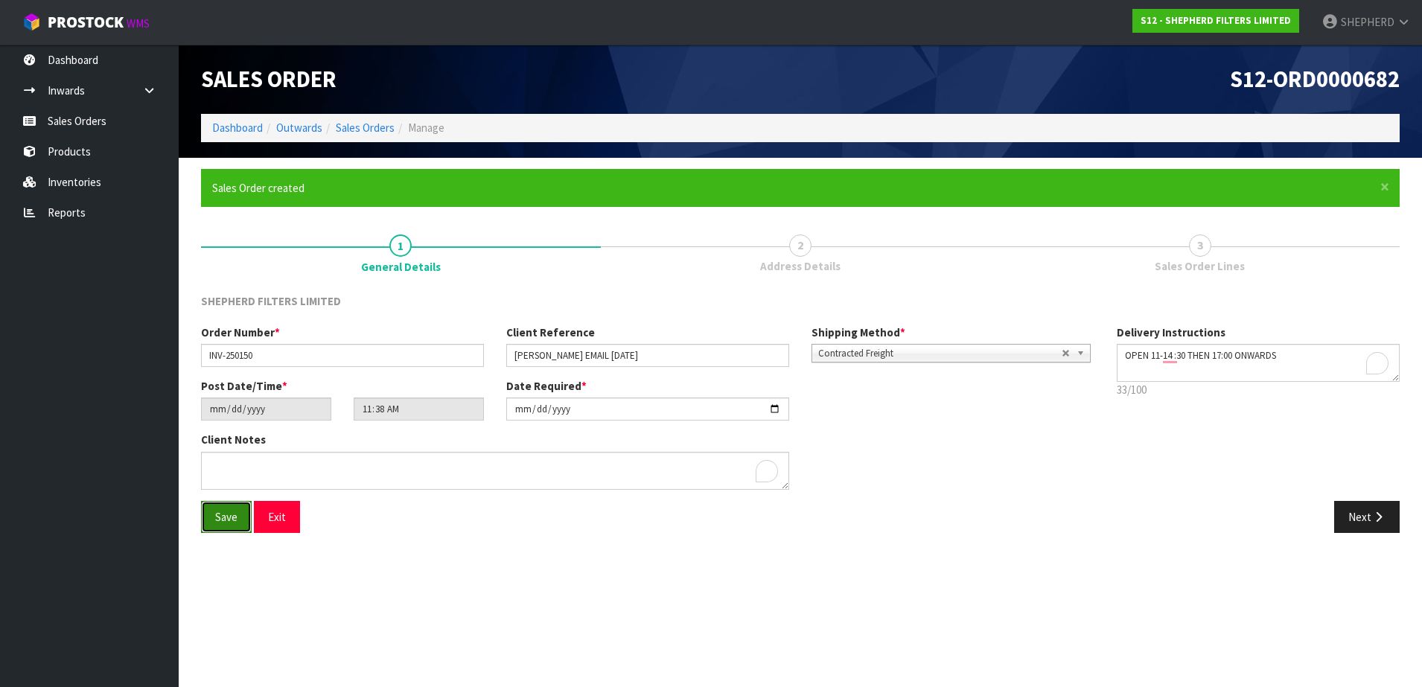
click at [219, 520] on span "Save" at bounding box center [226, 517] width 22 height 14
type input "13:38:00.000"
click at [1370, 517] on button "Next" at bounding box center [1366, 517] width 65 height 32
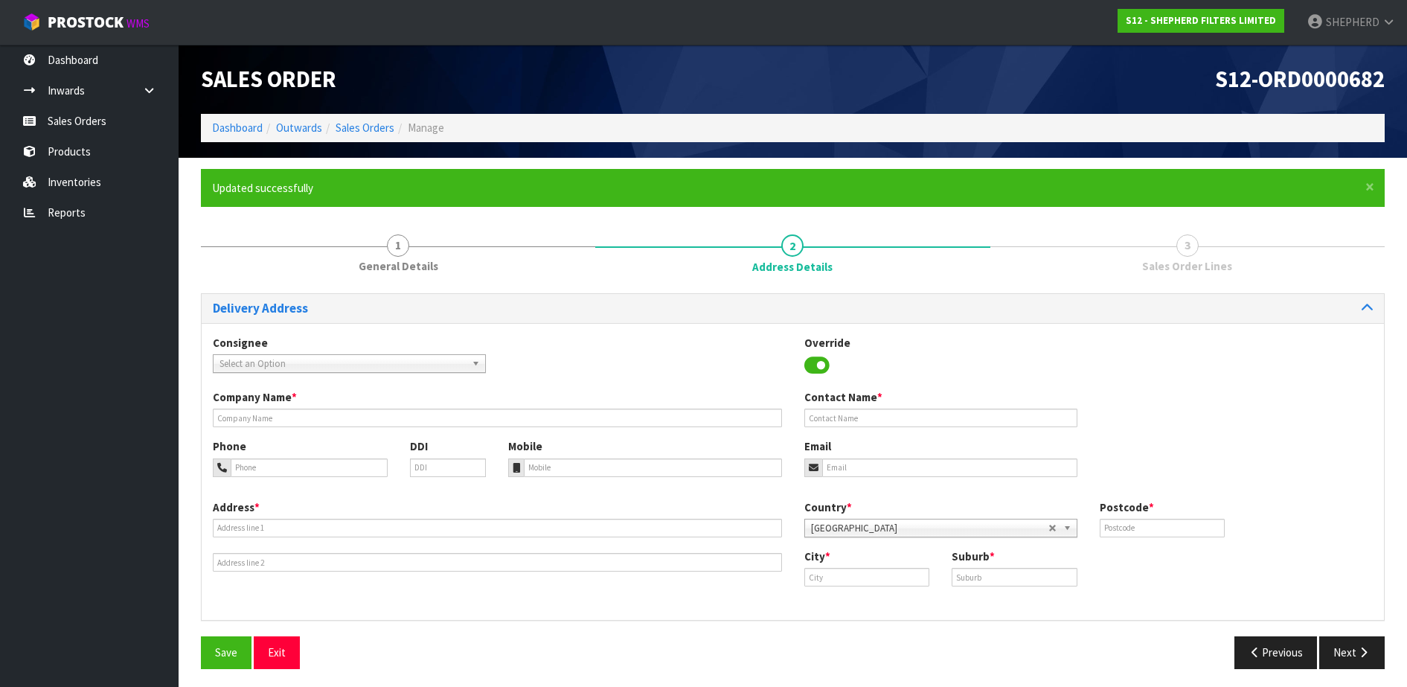
click at [399, 359] on span "Select an Option" at bounding box center [343, 364] width 246 height 18
type input "aries"
click at [363, 409] on li "ARIRESWEL - ARIES RESTAURANT" at bounding box center [350, 406] width 266 height 19
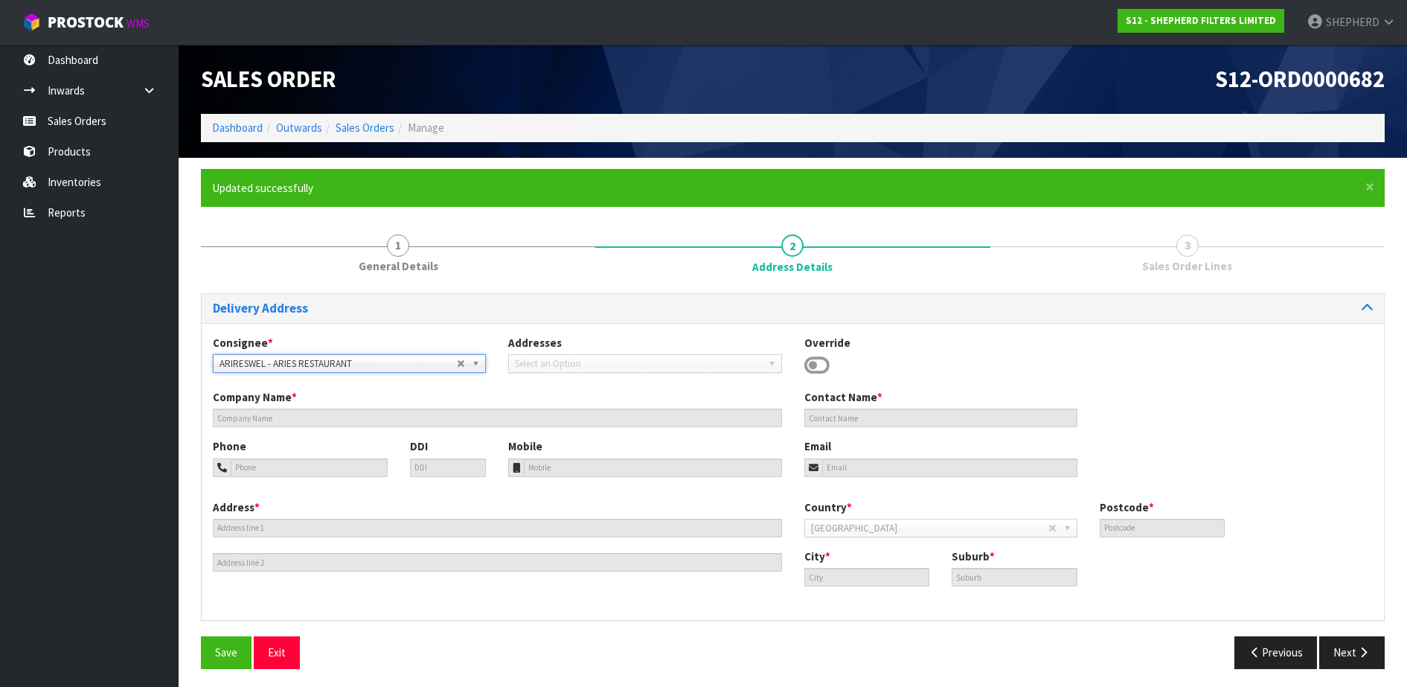
type input "ARIES RESTAURANT"
type input "[PERSON_NAME]"
type input "04 212 2588"
type input "[EMAIL_ADDRESS][DOMAIN_NAME]"
type input "[STREET_ADDRESS]"
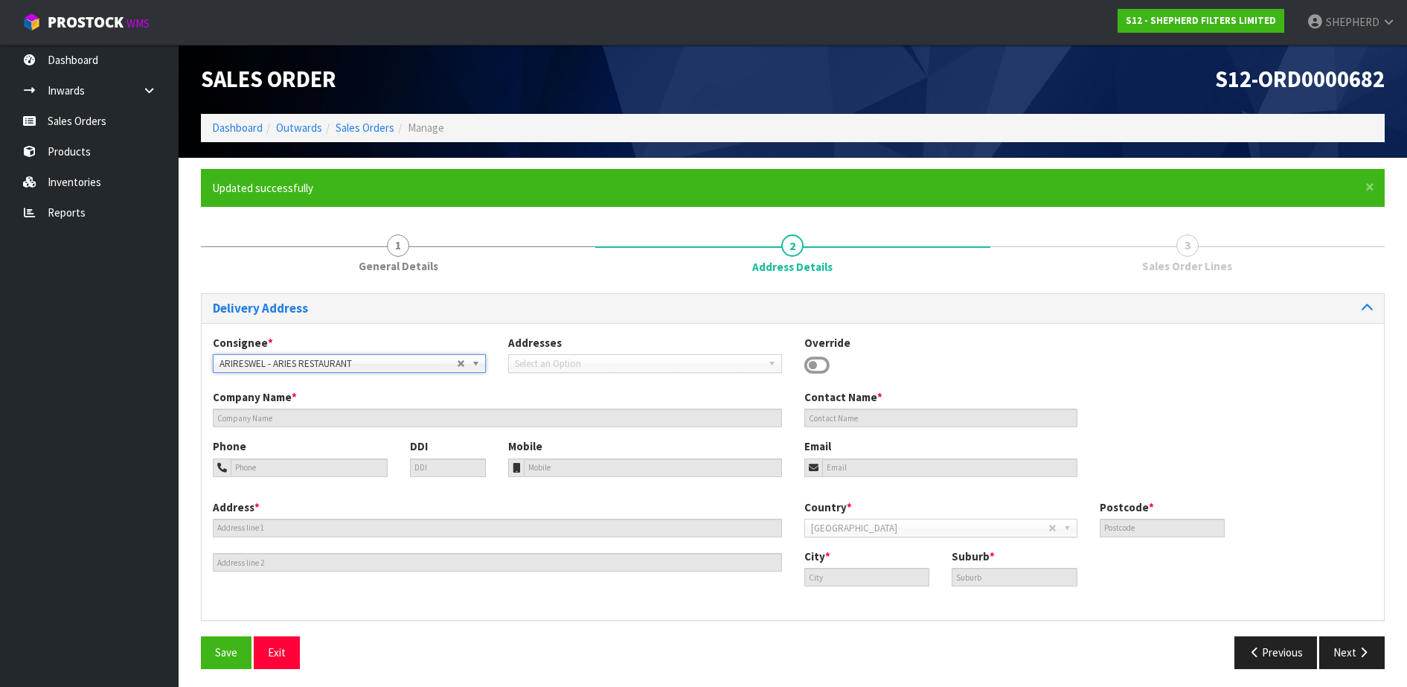
type input "6011"
type input "[GEOGRAPHIC_DATA]"
click at [220, 650] on span "Save" at bounding box center [226, 652] width 22 height 14
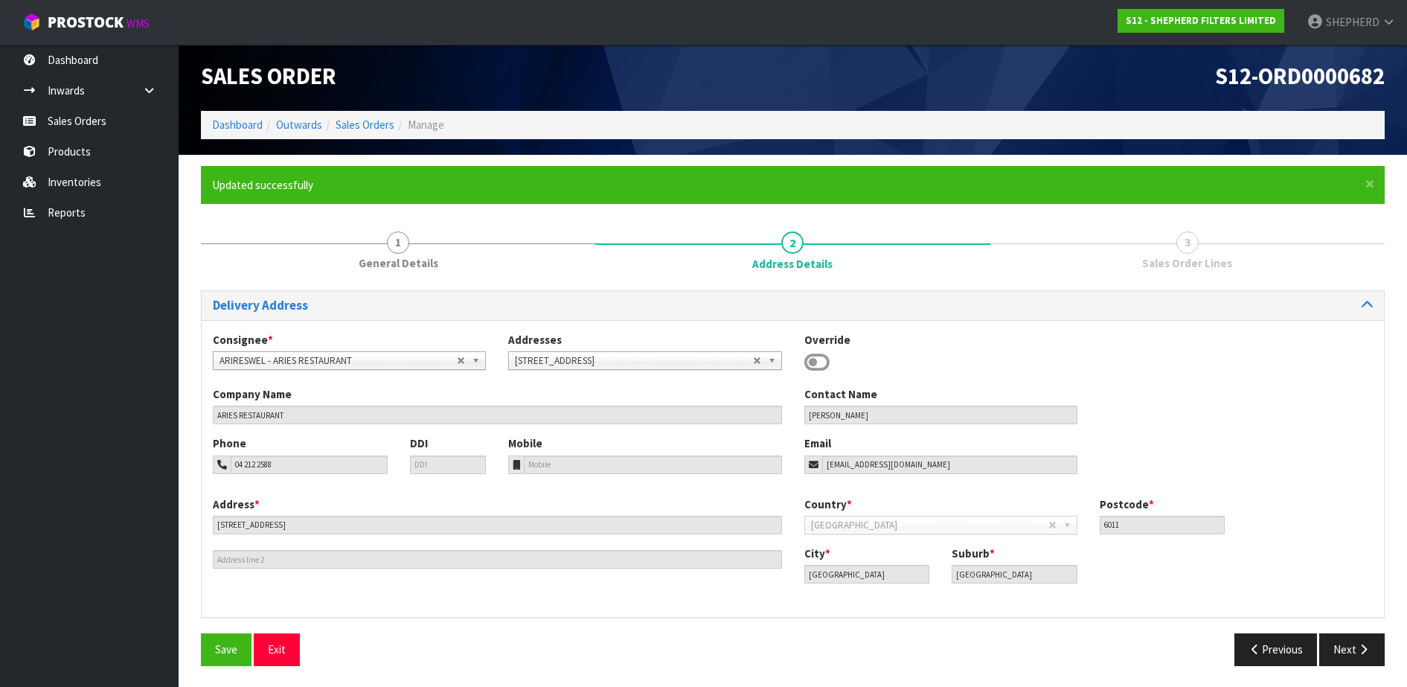
scroll to position [4, 0]
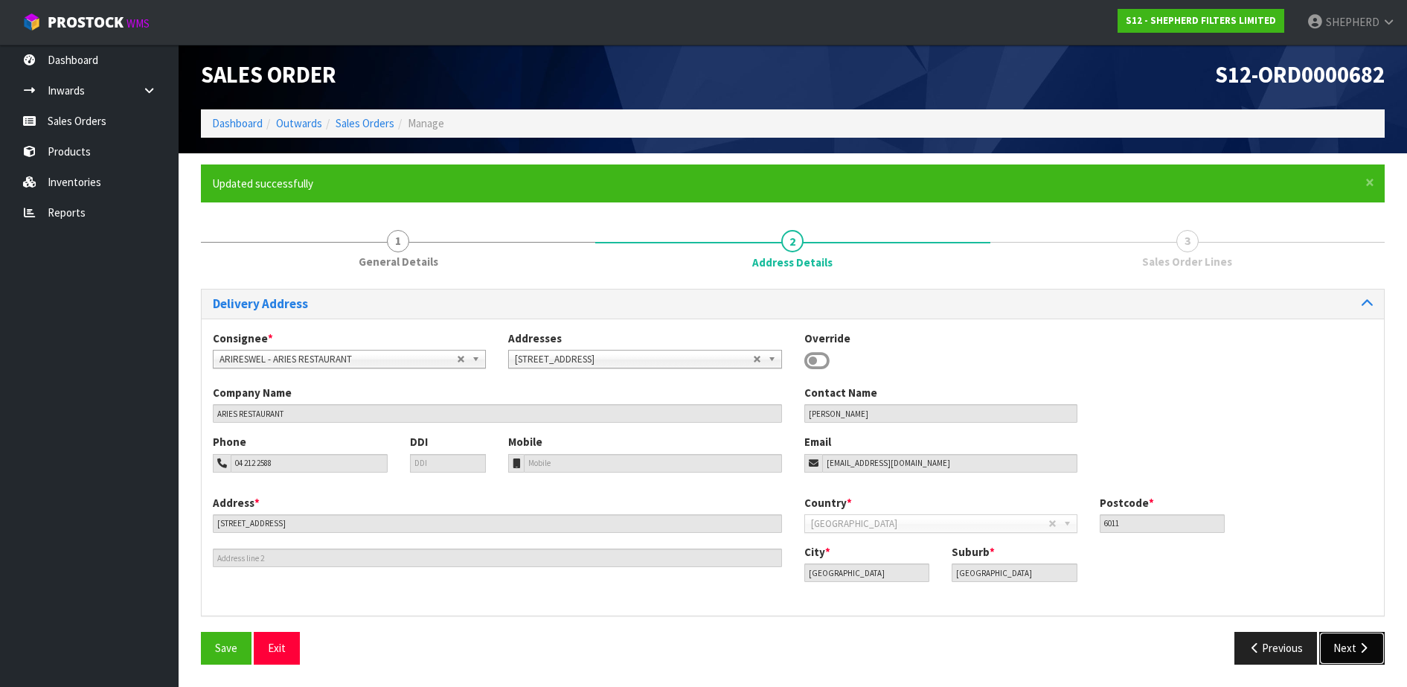
click at [1334, 647] on button "Next" at bounding box center [1352, 648] width 65 height 32
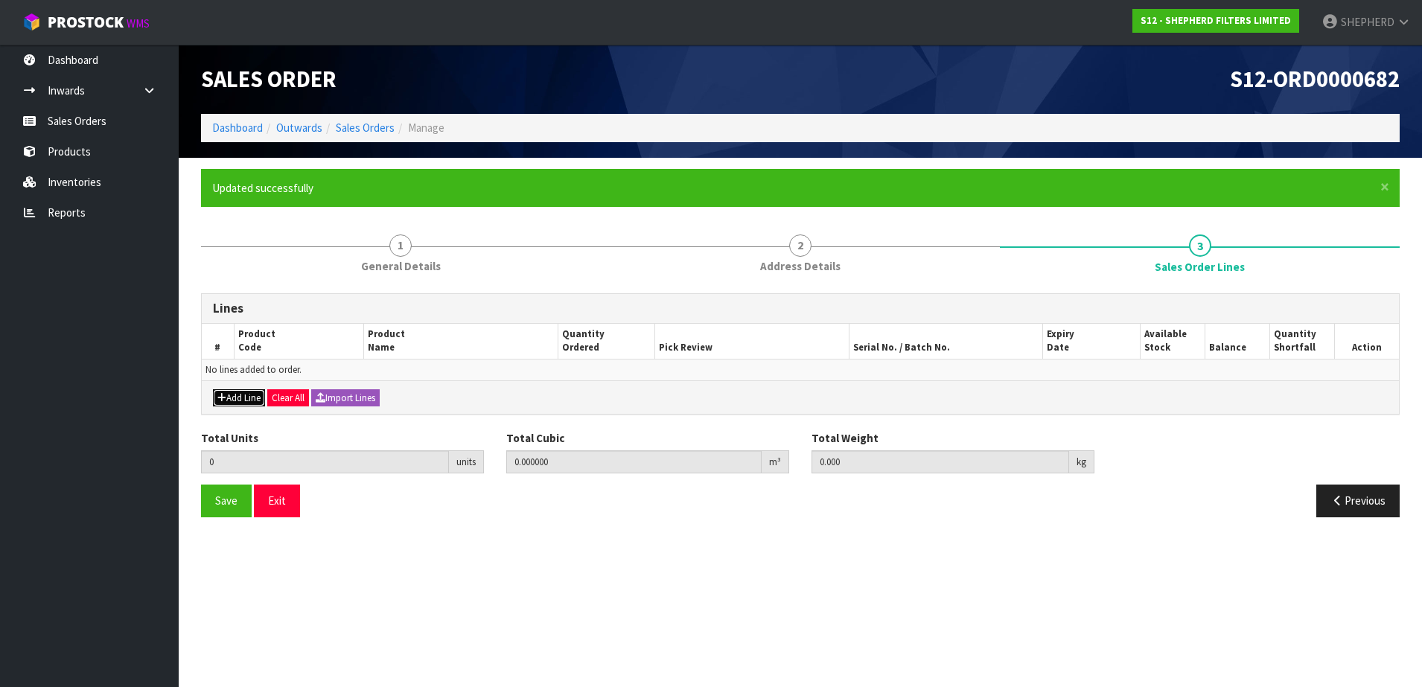
click at [231, 397] on button "Add Line" at bounding box center [239, 398] width 52 height 18
type input "0"
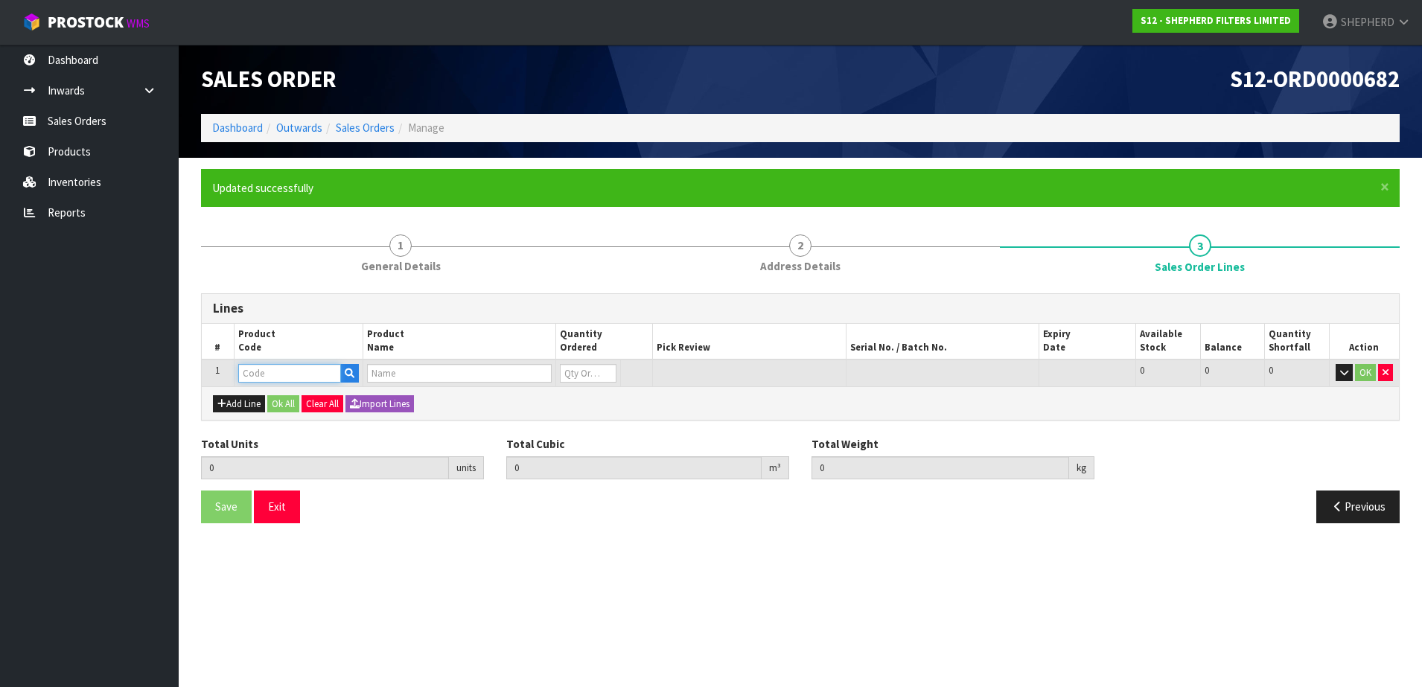
click at [258, 369] on input "text" at bounding box center [289, 373] width 103 height 19
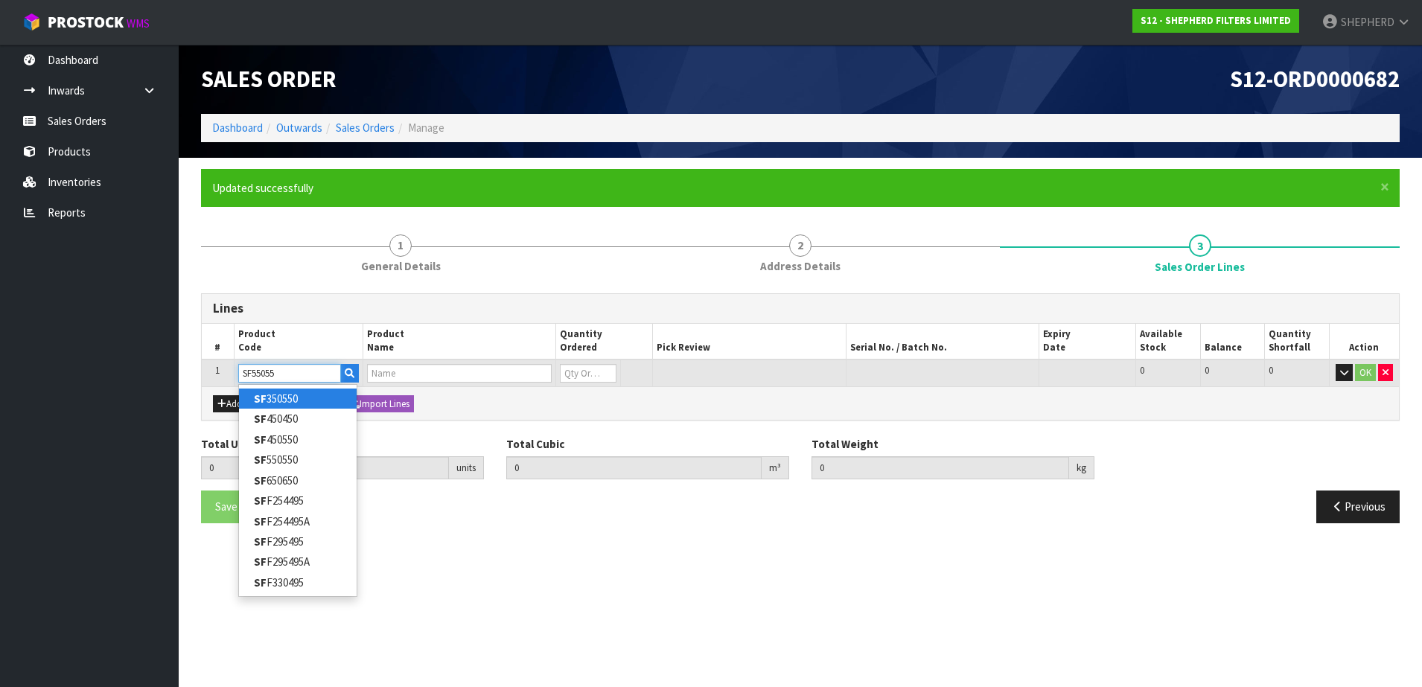
type input "SF550550"
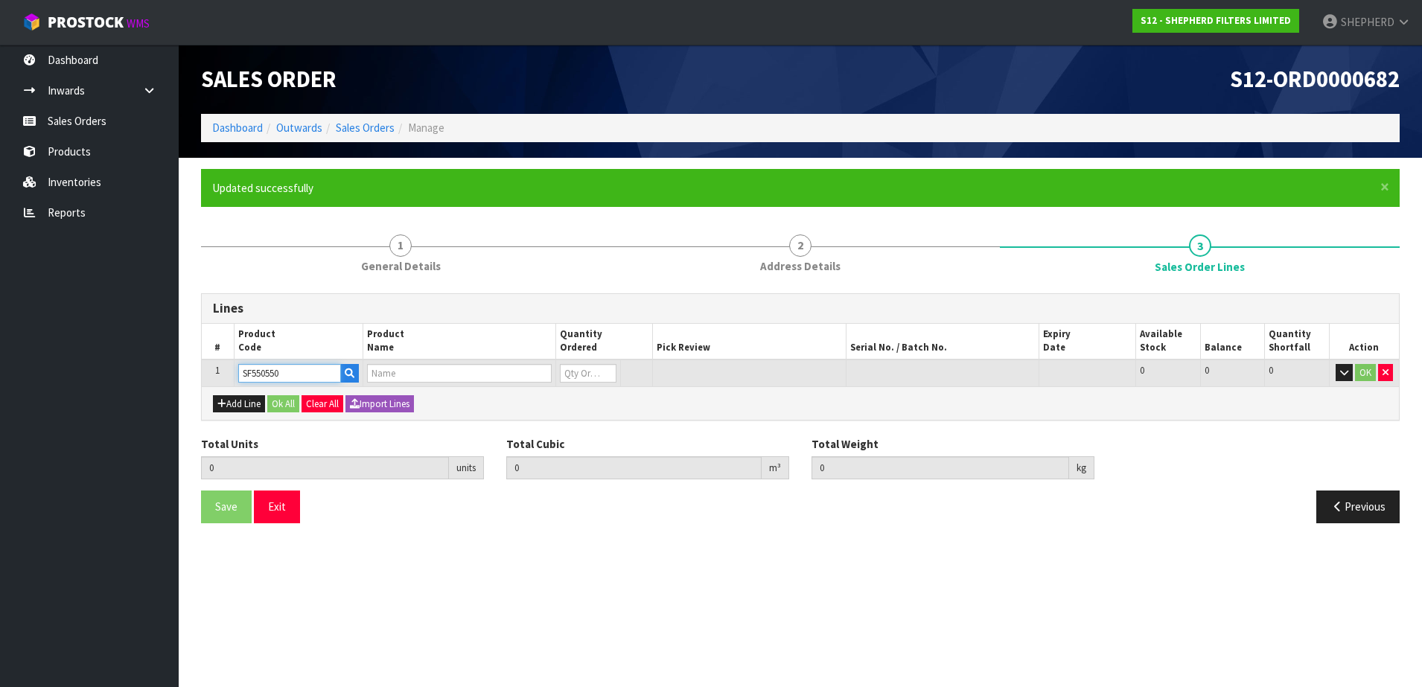
type input "0.000000"
type input "0.000"
type input "SHEPHERD FILTERS 550 X 550 - CODE SF550550"
type input "0"
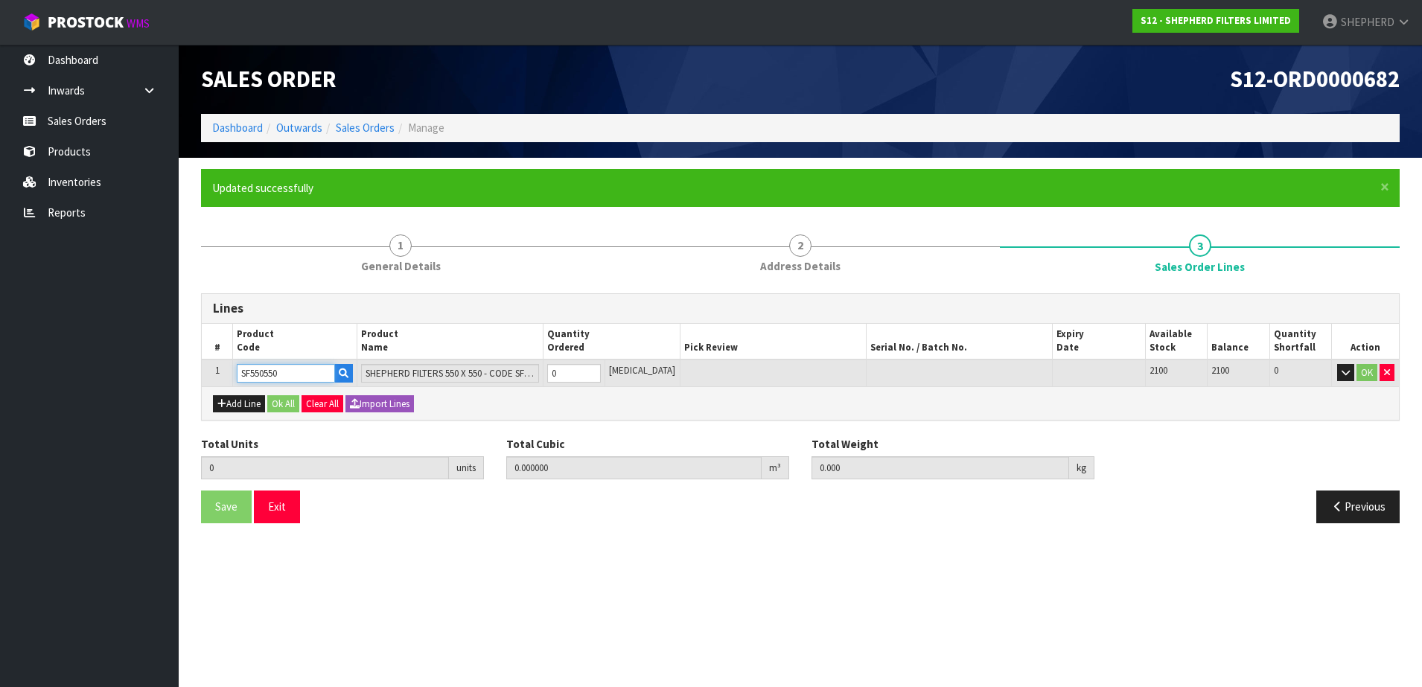
type input "SF550550"
click at [534, 365] on tr "1 SF550550 SHEPHERD FILTERS 550 X 550 - CODE SF550550 0 [MEDICAL_DATA] 2100 210…" at bounding box center [800, 373] width 1197 height 28
type input "1"
type input "0.000583"
type input "0.06"
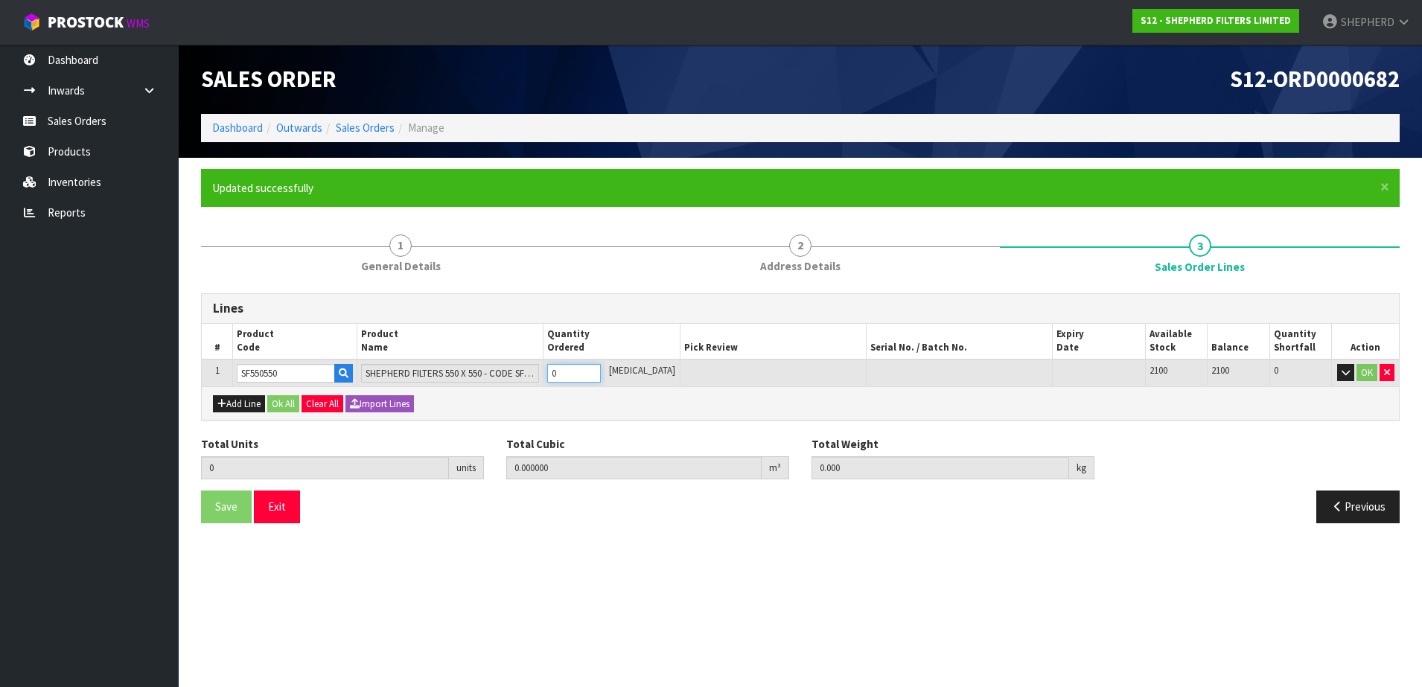
type input "1"
type input "10"
type input "0.00583"
type input "0.6"
type input "10"
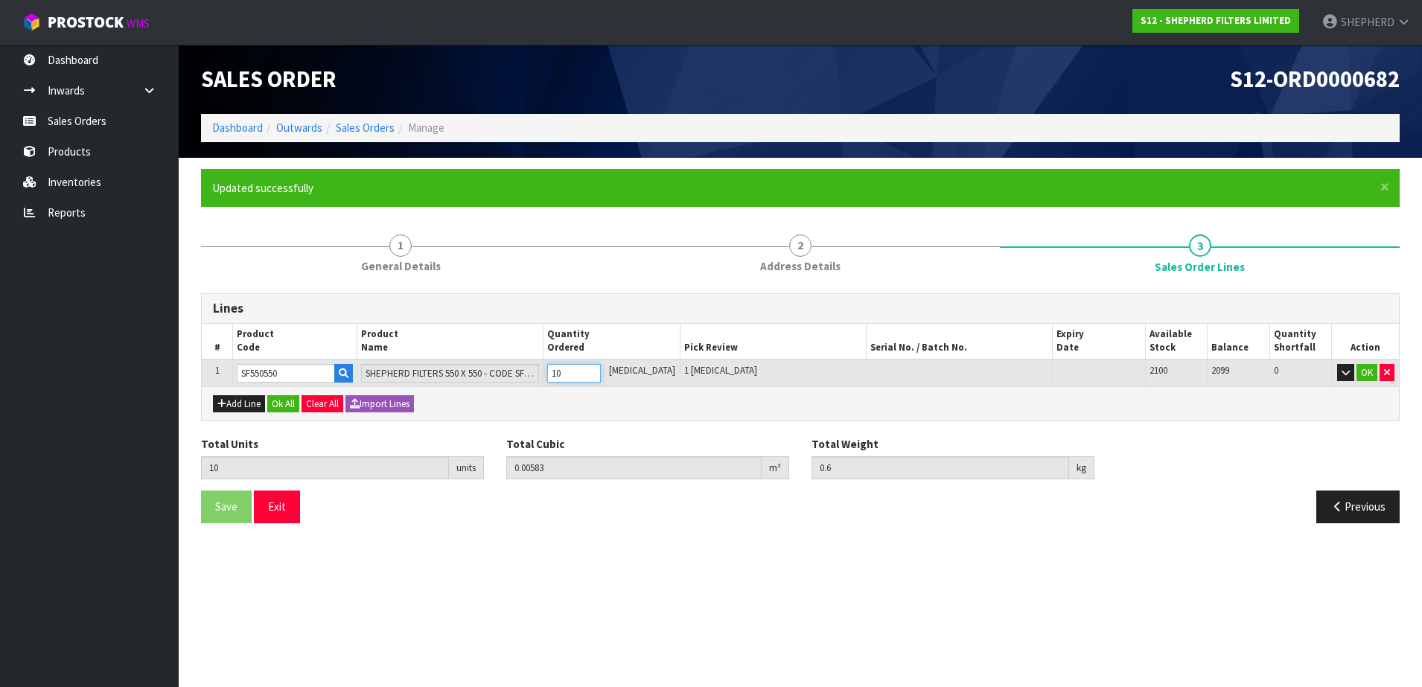
type input "100"
type input "0.09918"
type input "6"
type input "100"
click at [250, 397] on button "Add Line" at bounding box center [239, 404] width 52 height 18
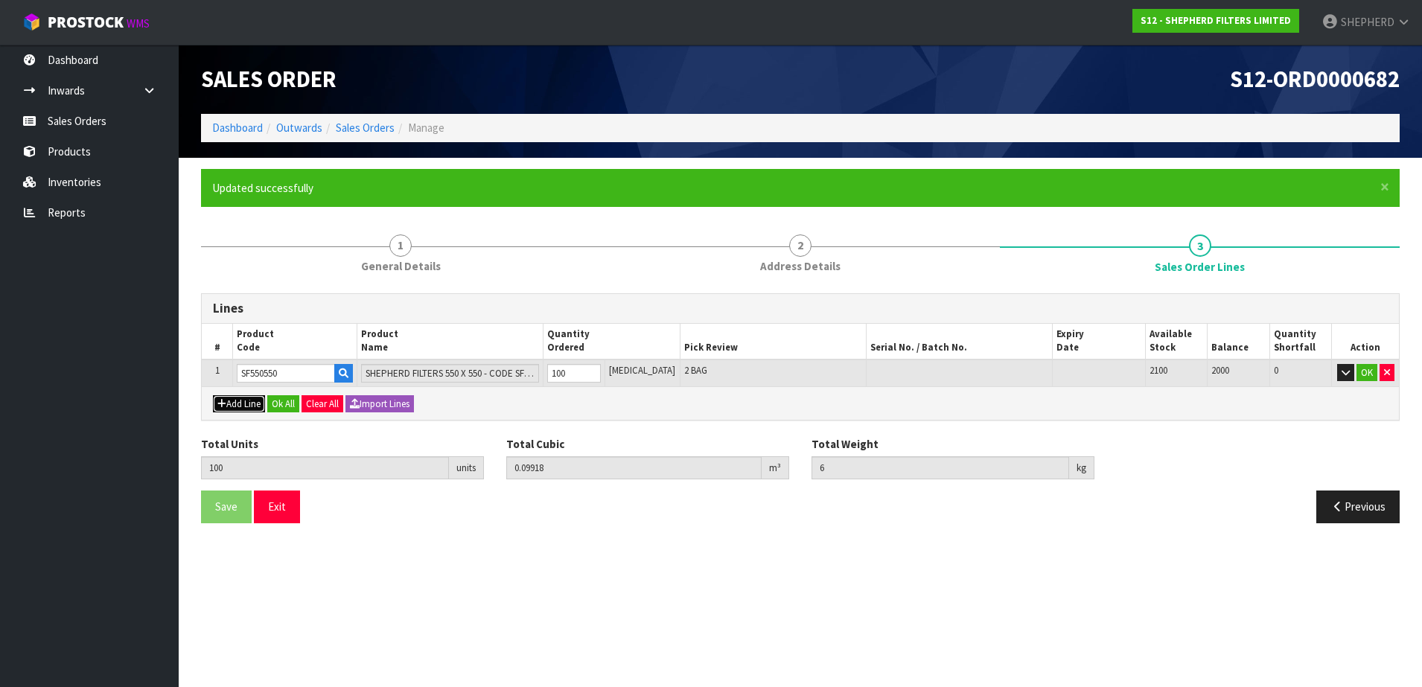
type input "0"
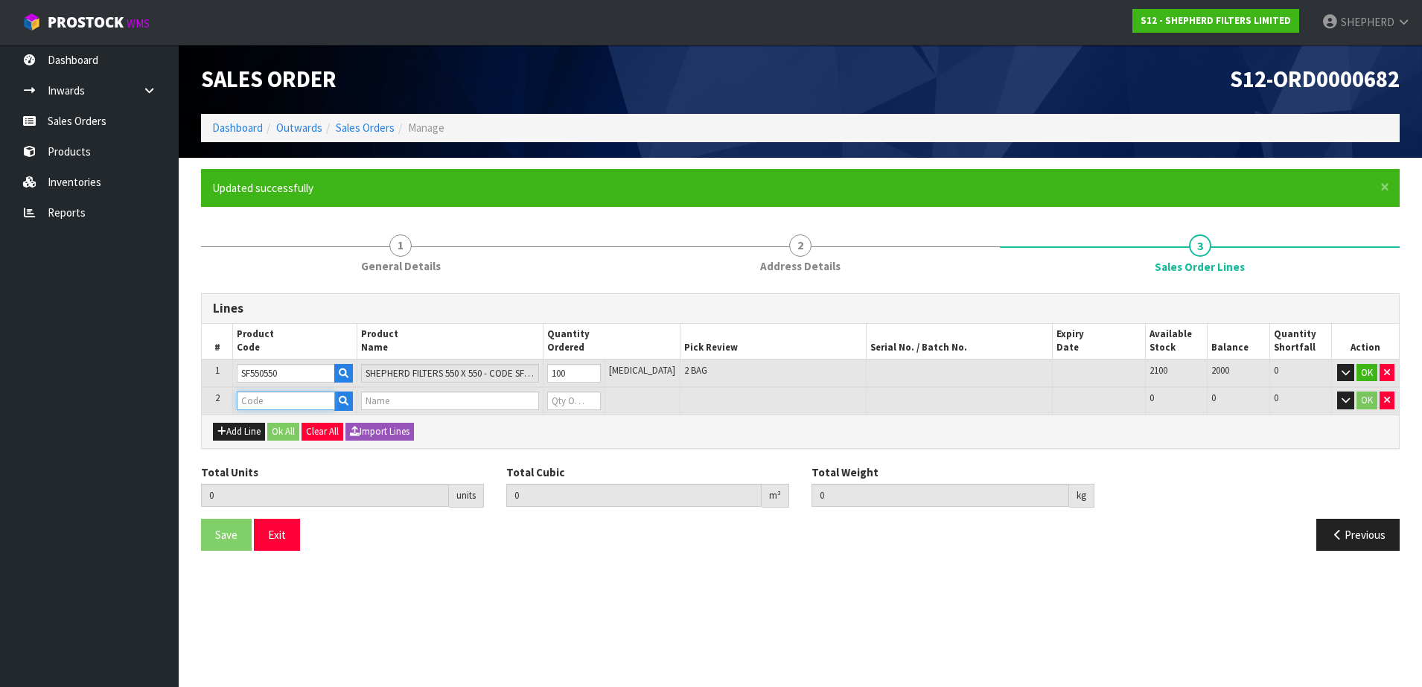
click at [256, 397] on input "text" at bounding box center [286, 400] width 98 height 19
type input "CARDB"
click at [307, 428] on link "CARDB OARD SHIPPERS" at bounding box center [310, 426] width 142 height 20
type input "CARDBOARD SHIPPERS"
type input "100"
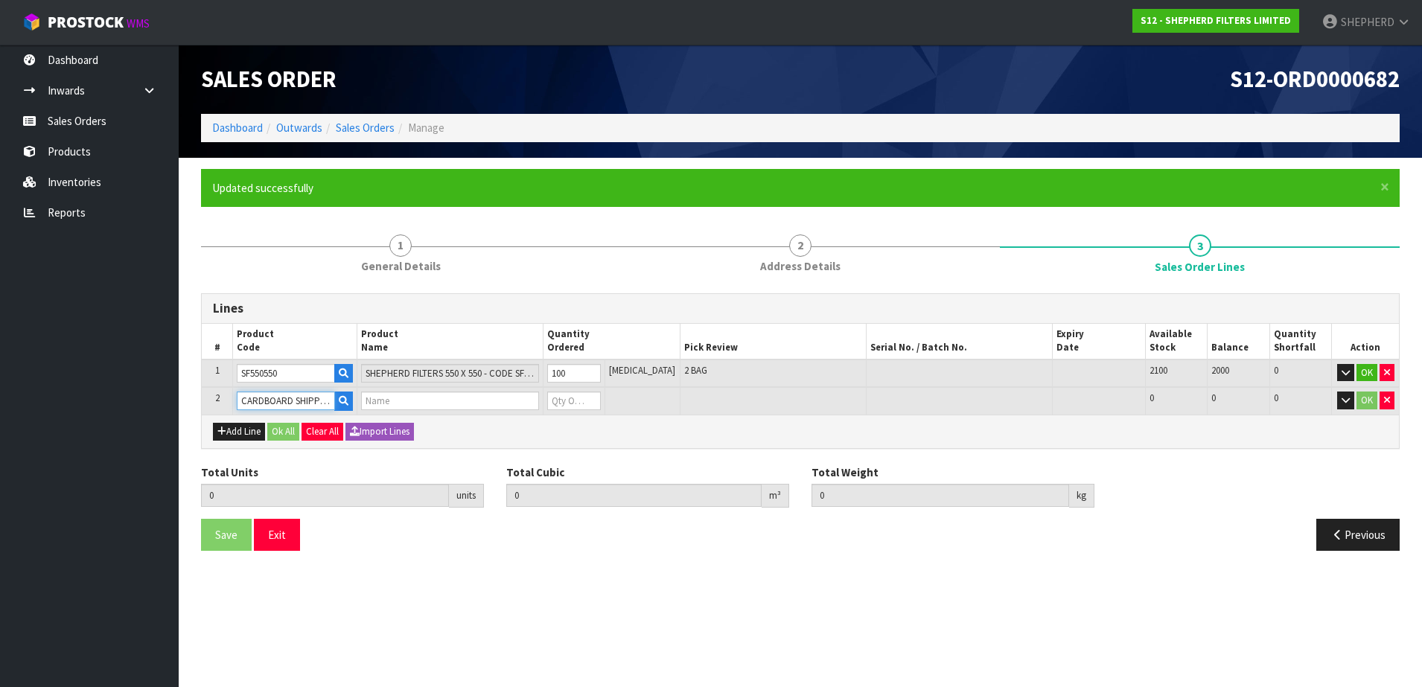
type input "0.09918"
type input "6"
type input "2-PACK BOXES"
type input "0"
click at [482, 380] on table "# Product Code Product Name Quantity Ordered Pick Review Serial No. / Batch No.…" at bounding box center [800, 369] width 1197 height 91
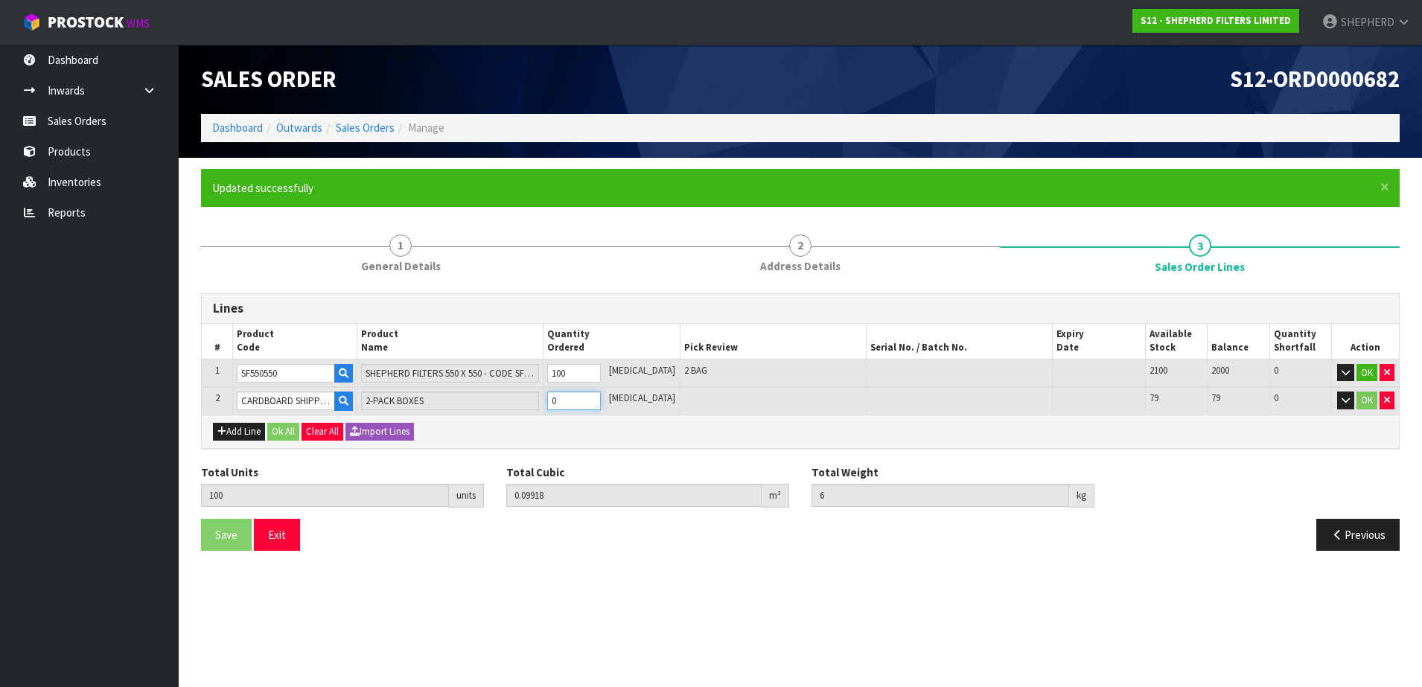
type input "101"
type input "0.100126"
type input "6.1"
type input "1"
click at [282, 426] on button "Ok All" at bounding box center [283, 432] width 32 height 18
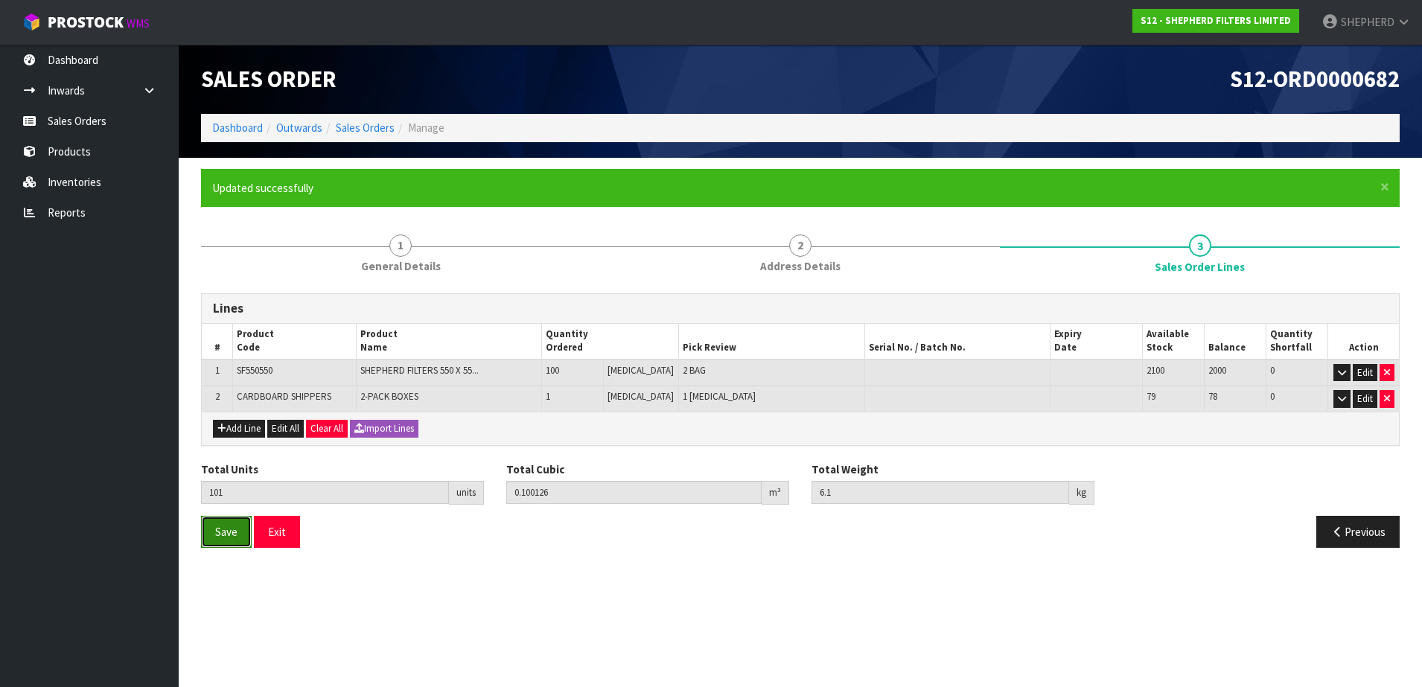
click at [220, 531] on span "Save" at bounding box center [226, 532] width 22 height 14
click at [274, 531] on button "Exit" at bounding box center [277, 532] width 46 height 32
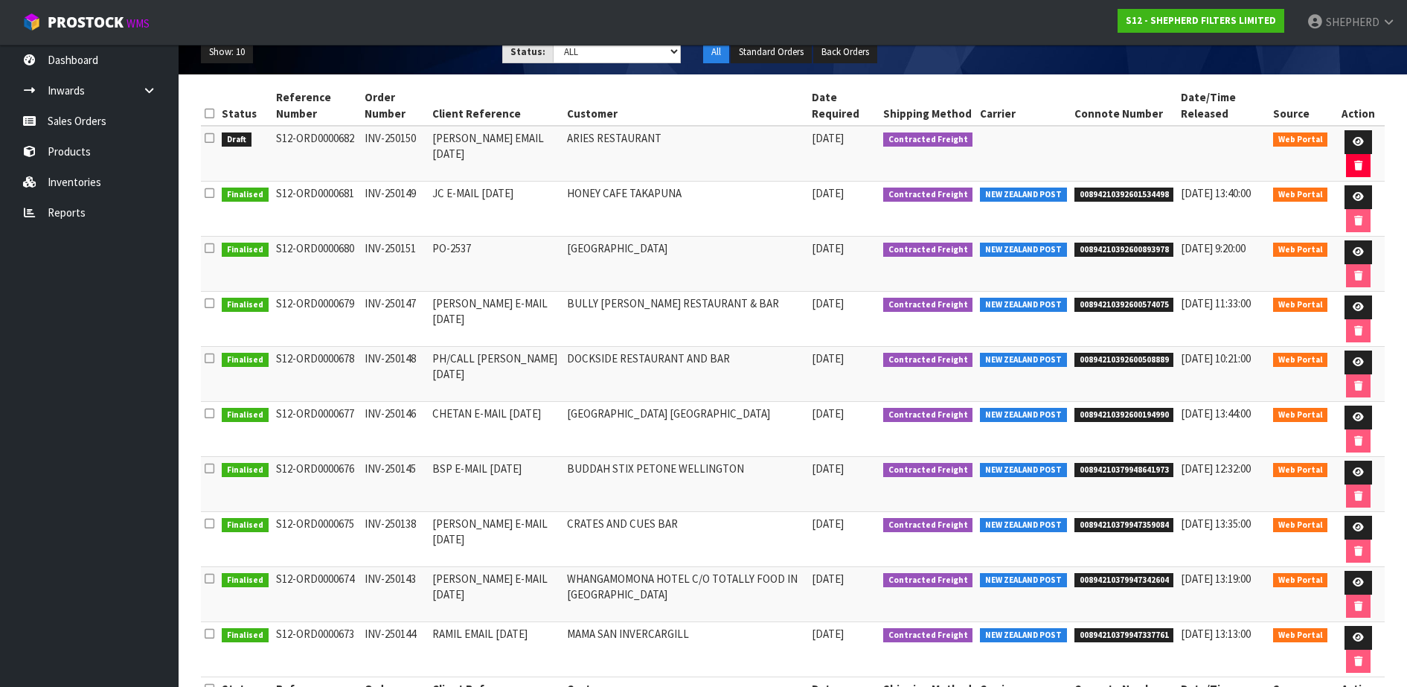
scroll to position [185, 0]
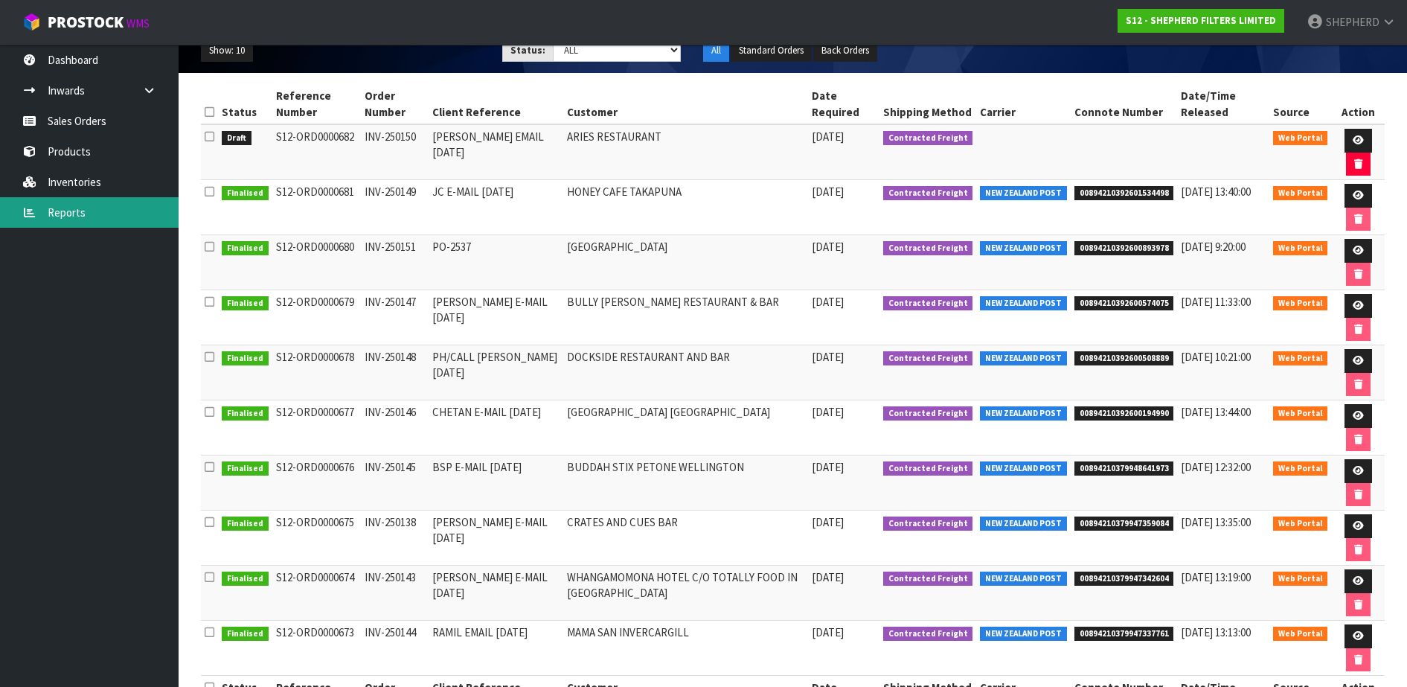
click at [80, 208] on link "Reports" at bounding box center [89, 212] width 179 height 31
